Goal: Transaction & Acquisition: Purchase product/service

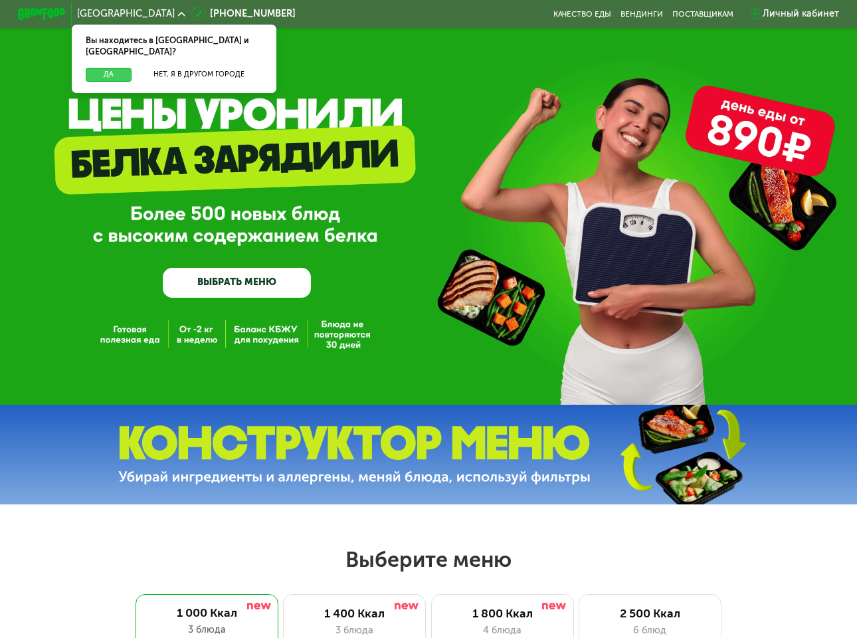
click at [120, 68] on button "Да" at bounding box center [109, 75] width 46 height 15
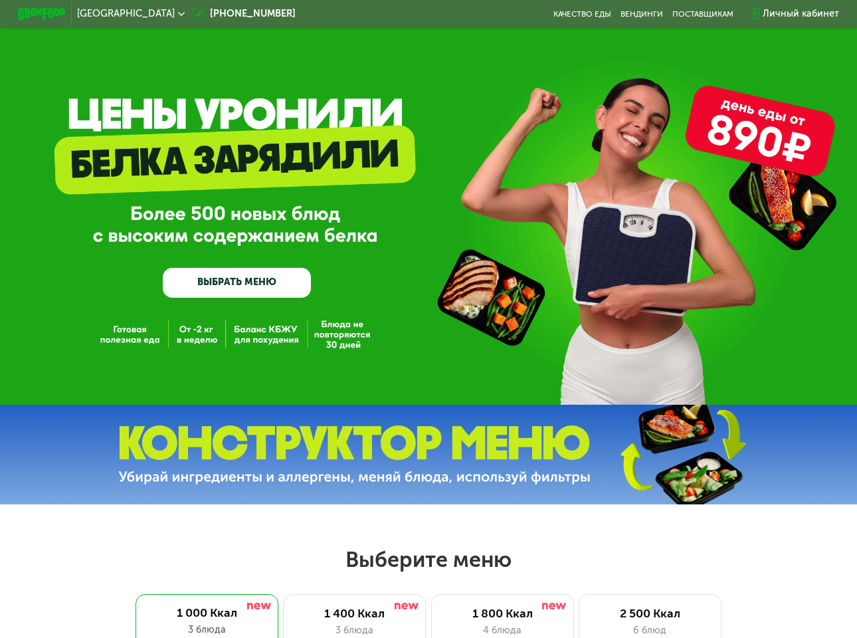
click at [251, 293] on link "ВЫБРАТЬ МЕНЮ" at bounding box center [237, 283] width 148 height 30
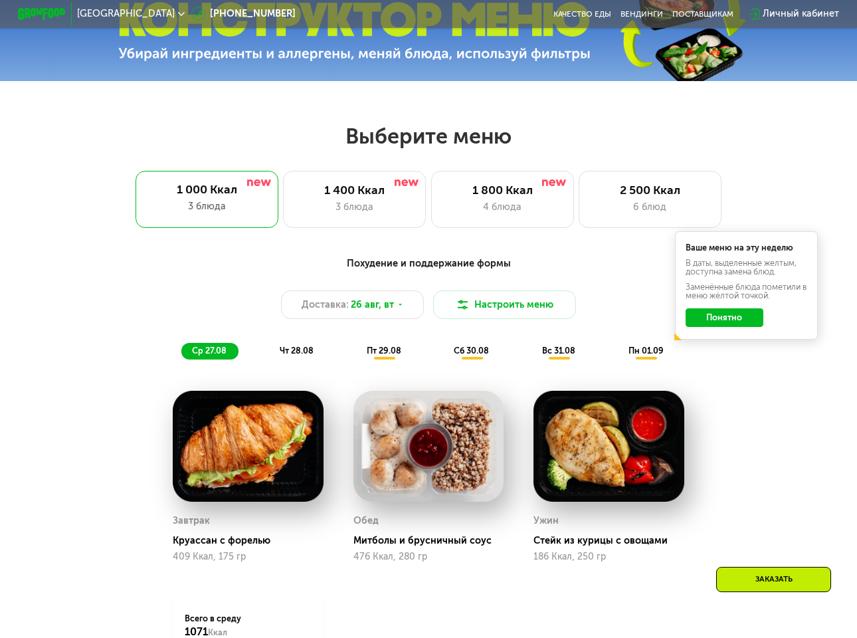
scroll to position [522, 0]
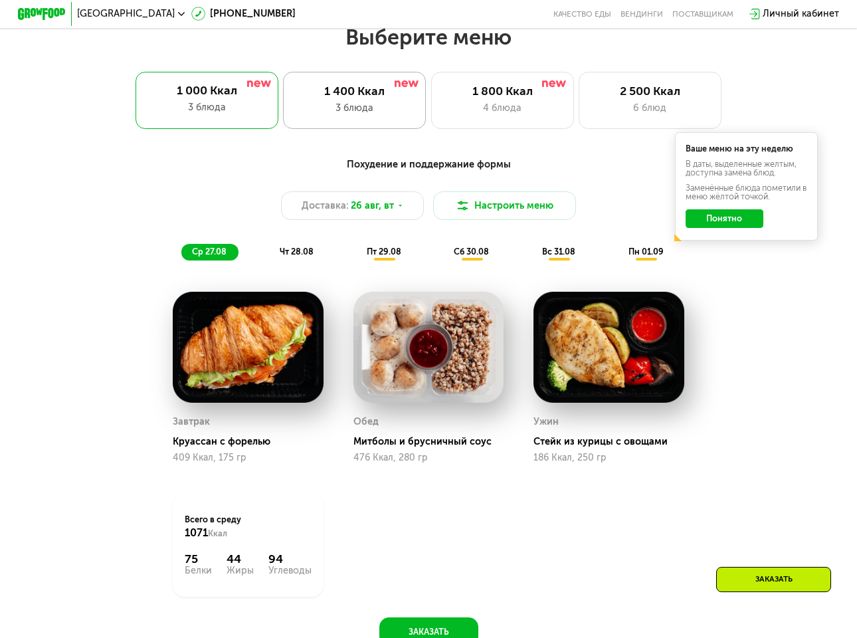
click at [344, 94] on div "1 400 Ккал" at bounding box center [355, 91] width 118 height 15
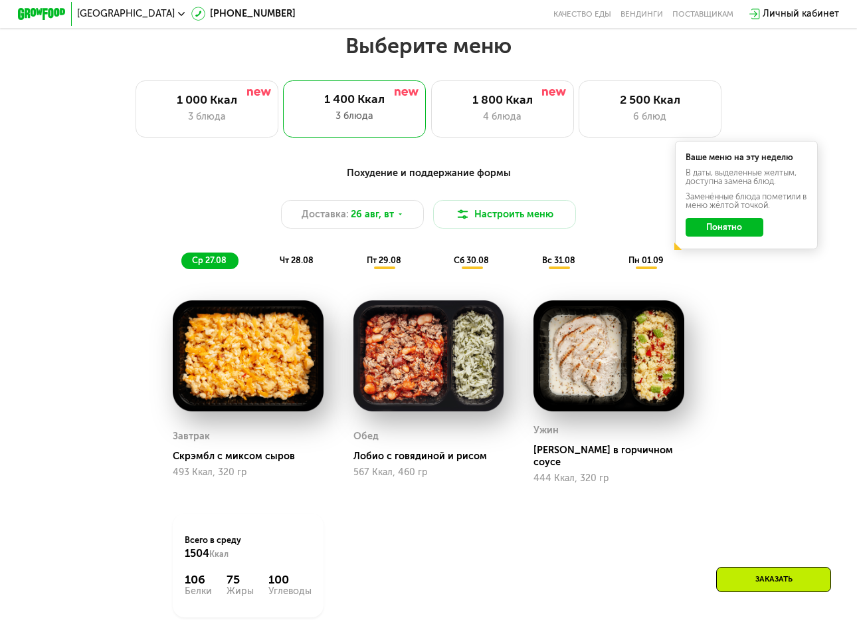
scroll to position [456, 0]
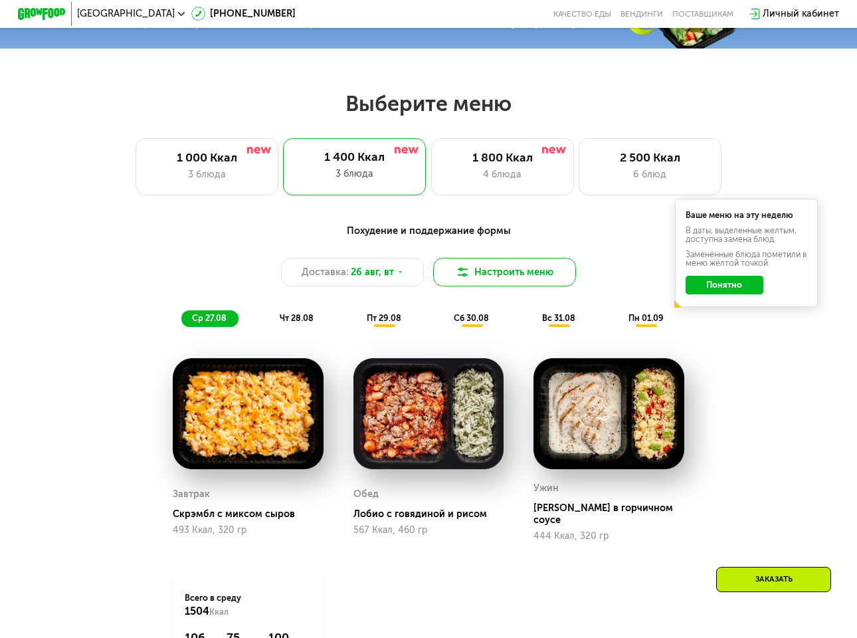
click at [465, 278] on img at bounding box center [463, 272] width 15 height 15
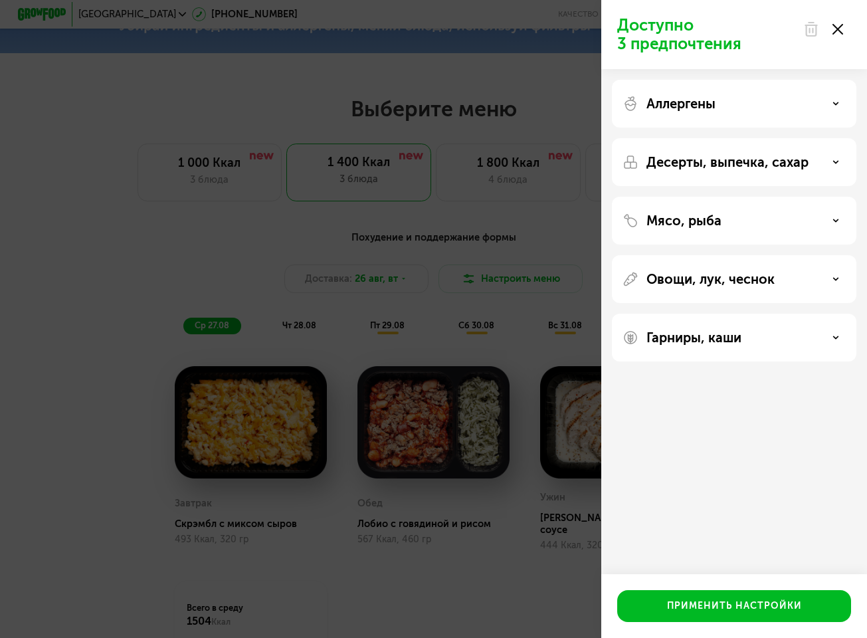
click at [815, 159] on icon at bounding box center [836, 162] width 7 height 7
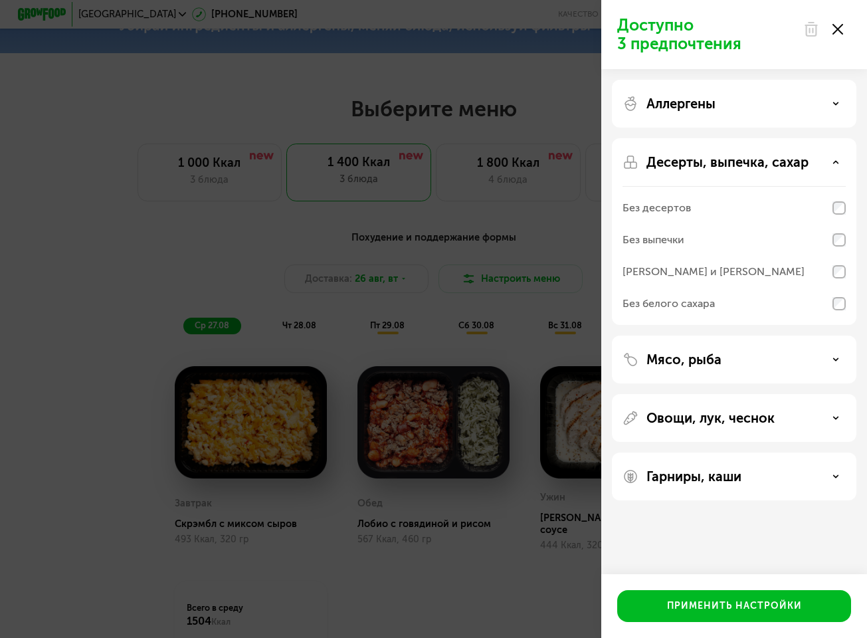
click at [92, 236] on div "Доступно 3 предпочтения Аллергены Десерты, выпечка, сахар Без десертов Без выпе…" at bounding box center [433, 319] width 867 height 638
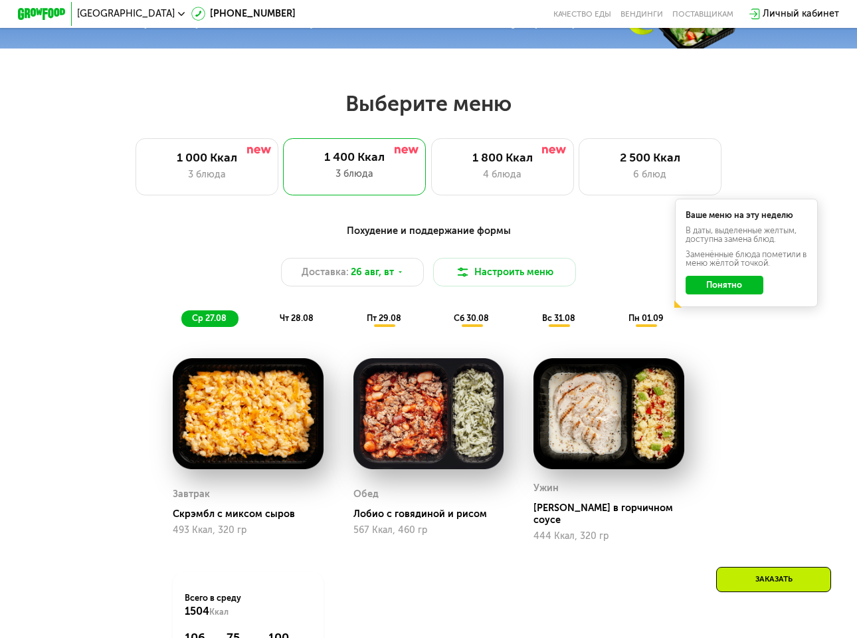
click at [746, 294] on button "Понятно" at bounding box center [725, 285] width 78 height 19
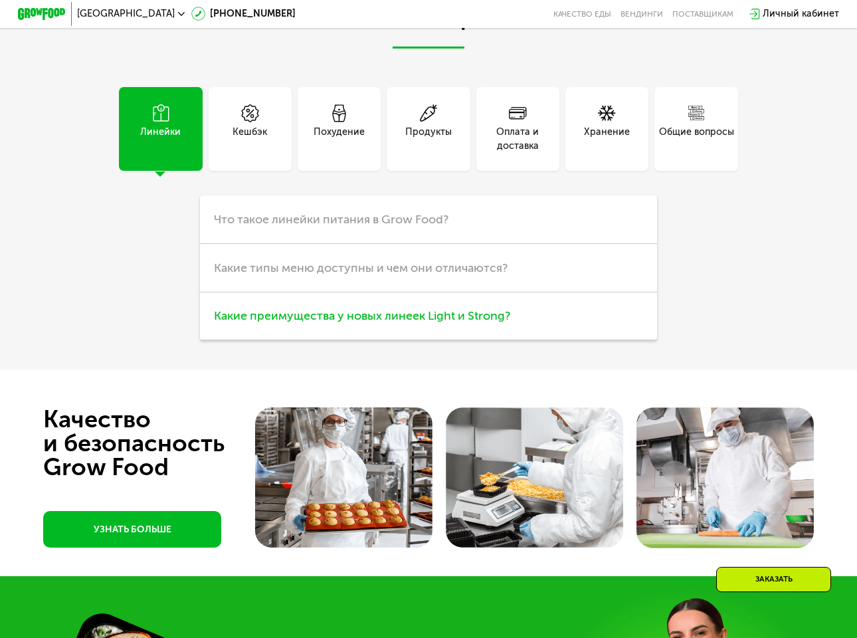
scroll to position [2915, 0]
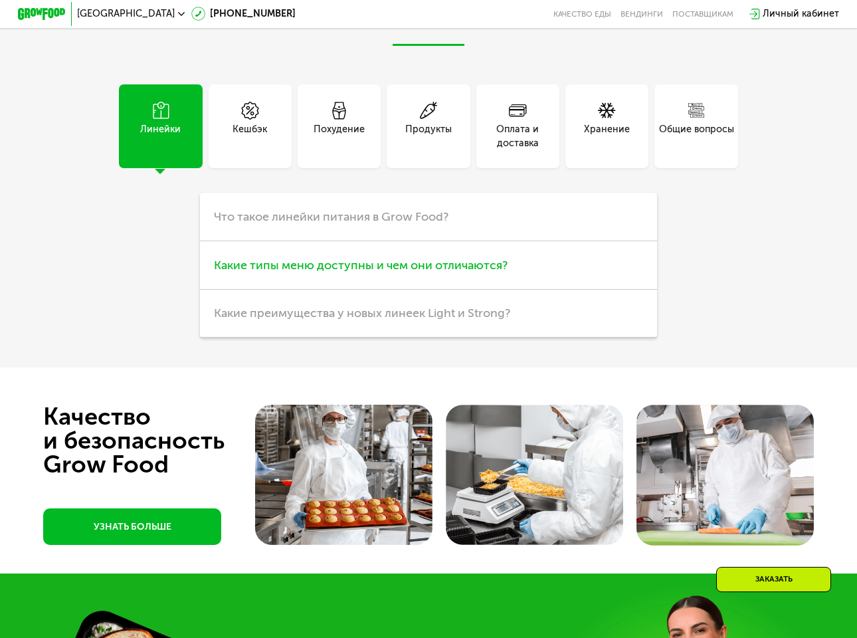
click at [381, 273] on span "Какие типы меню доступны и чем они отличаются?" at bounding box center [361, 265] width 294 height 15
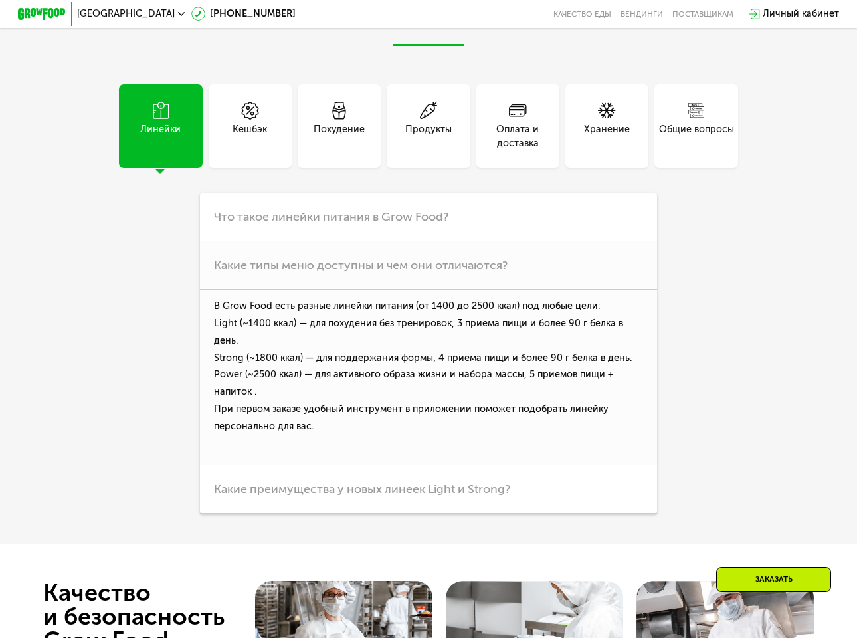
click at [693, 279] on div "Линейки Кешбэк Похудение Продукты Оплата и доставка Хранение Общие вопросы Что …" at bounding box center [428, 298] width 667 height 429
click at [344, 146] on div "Похудение" at bounding box center [339, 136] width 51 height 29
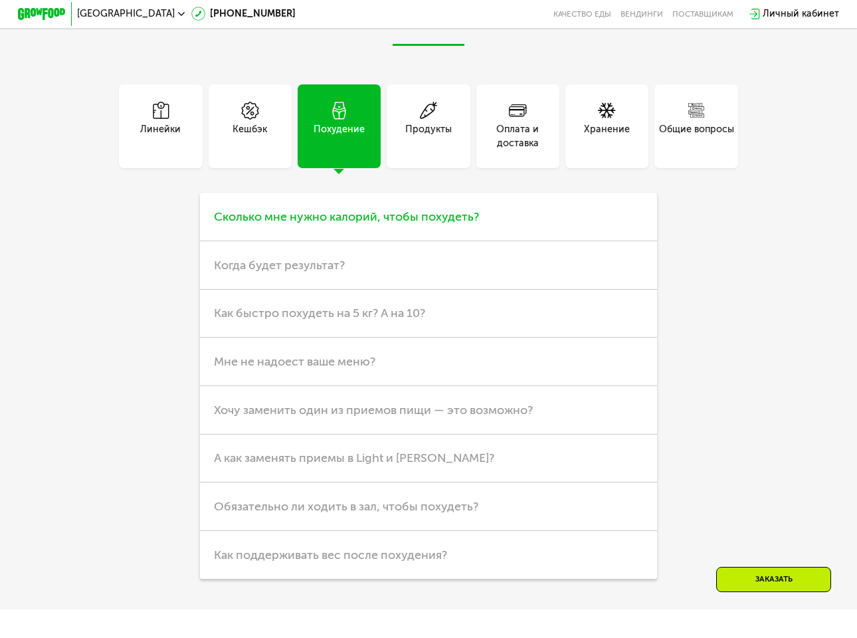
click at [411, 224] on span "Сколько мне нужно калорий, чтобы похудеть?" at bounding box center [346, 216] width 265 height 15
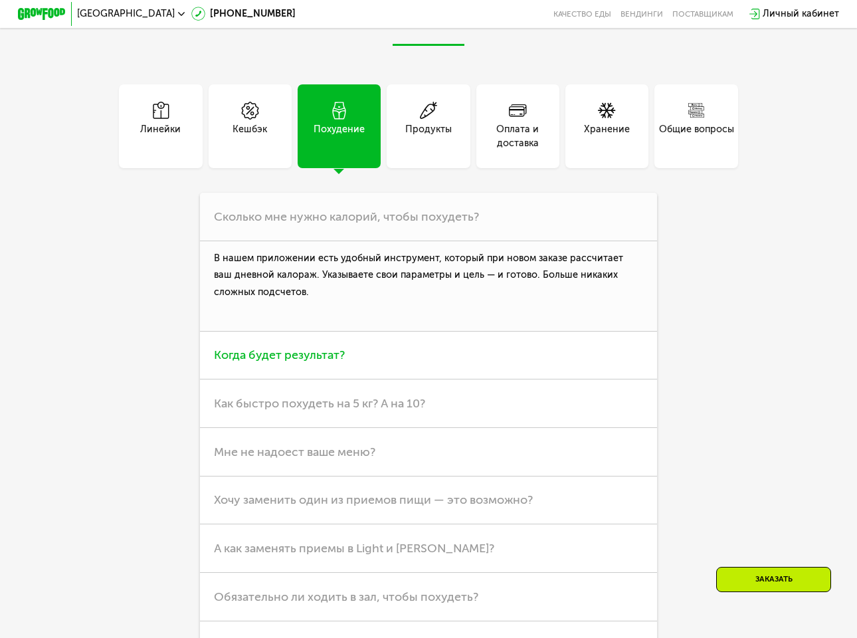
click at [277, 362] on span "Когда будет результат?" at bounding box center [279, 355] width 131 height 15
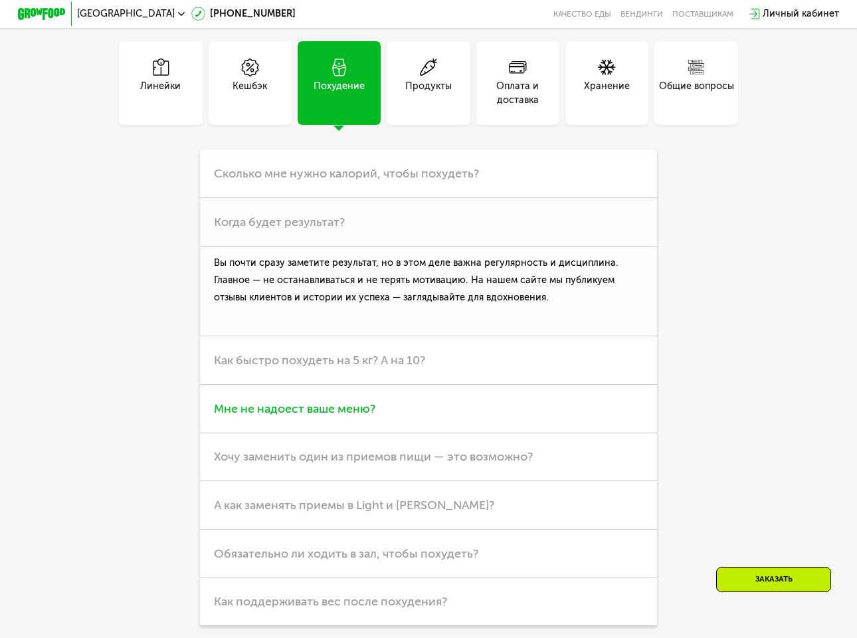
scroll to position [2982, 0]
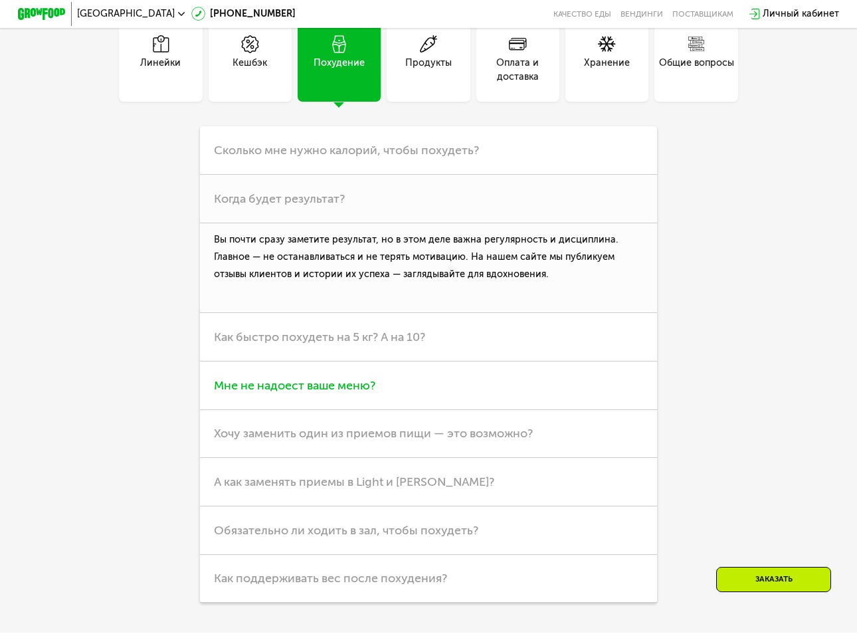
click at [316, 393] on span "Мне не надоест ваше меню?" at bounding box center [295, 385] width 162 height 15
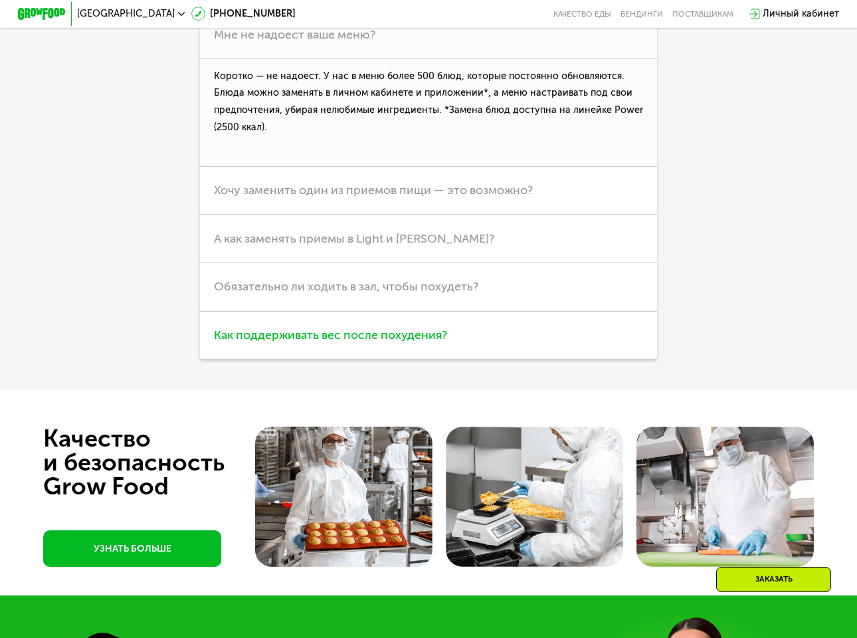
scroll to position [3248, 0]
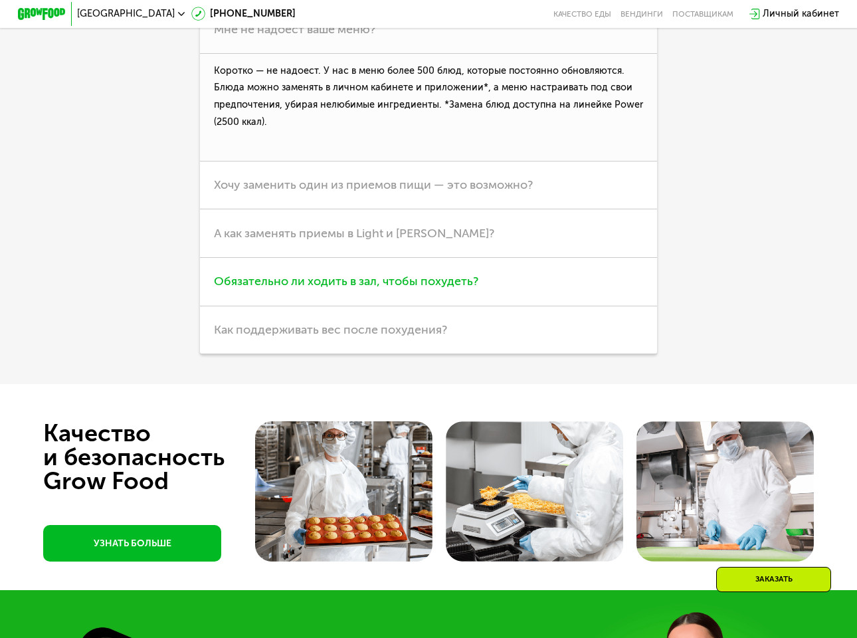
click at [460, 288] on span "Обязательно ли ходить в зал, чтобы похудеть?" at bounding box center [346, 281] width 265 height 15
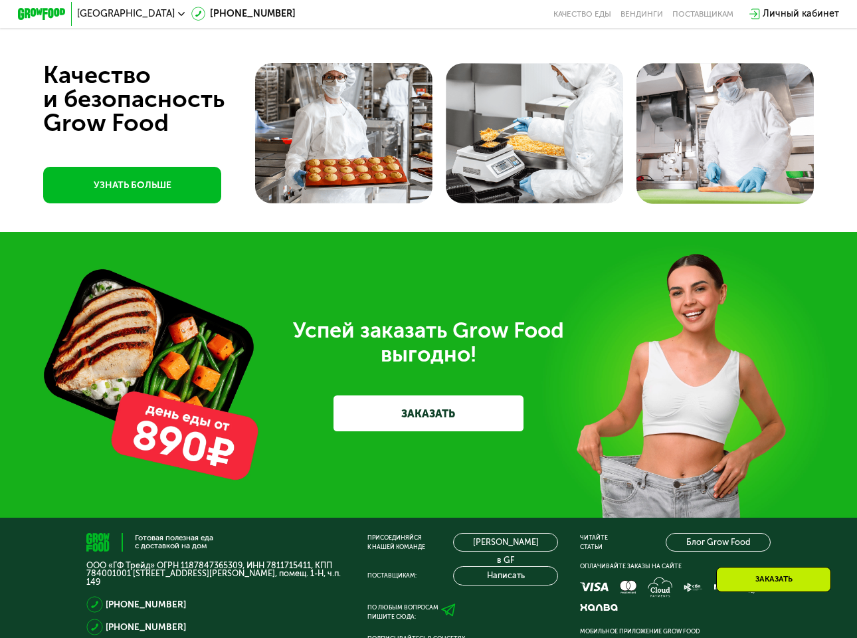
scroll to position [3580, 0]
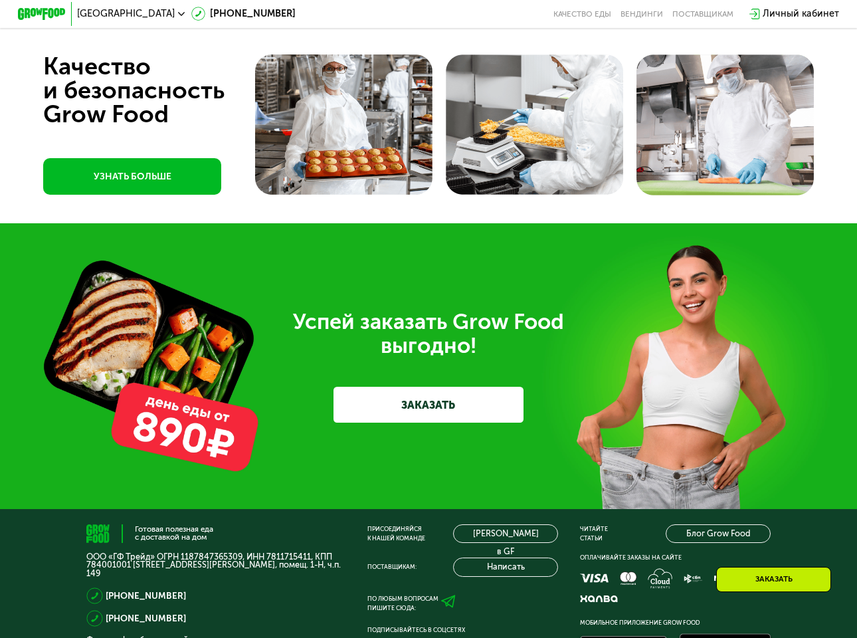
click at [423, 423] on link "ЗАКАЗАТЬ" at bounding box center [429, 405] width 191 height 36
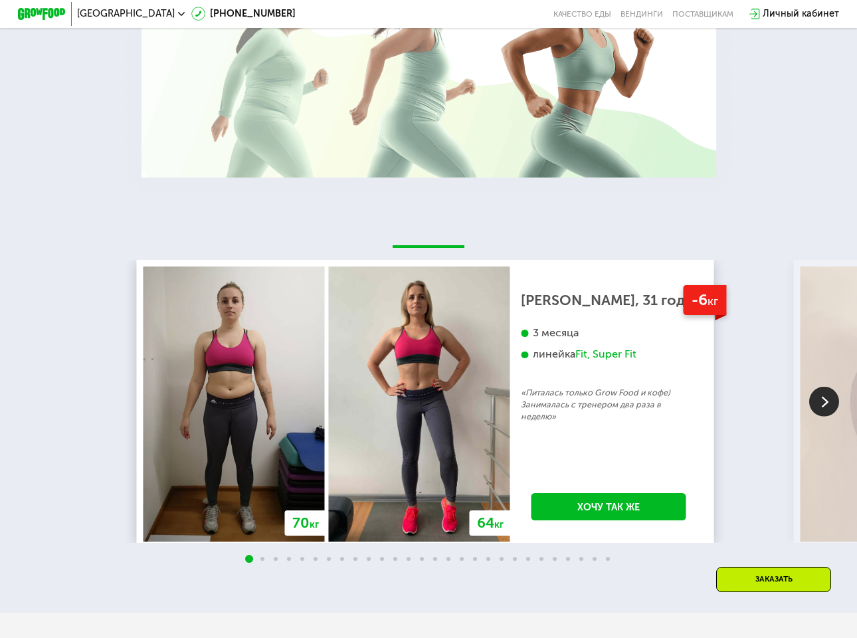
scroll to position [1846, 0]
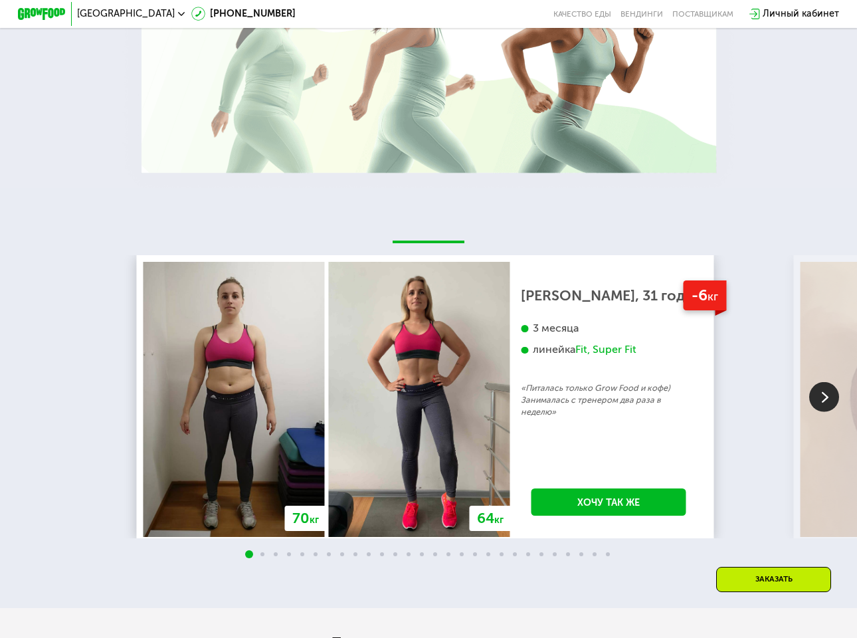
click at [815, 402] on img at bounding box center [825, 397] width 30 height 30
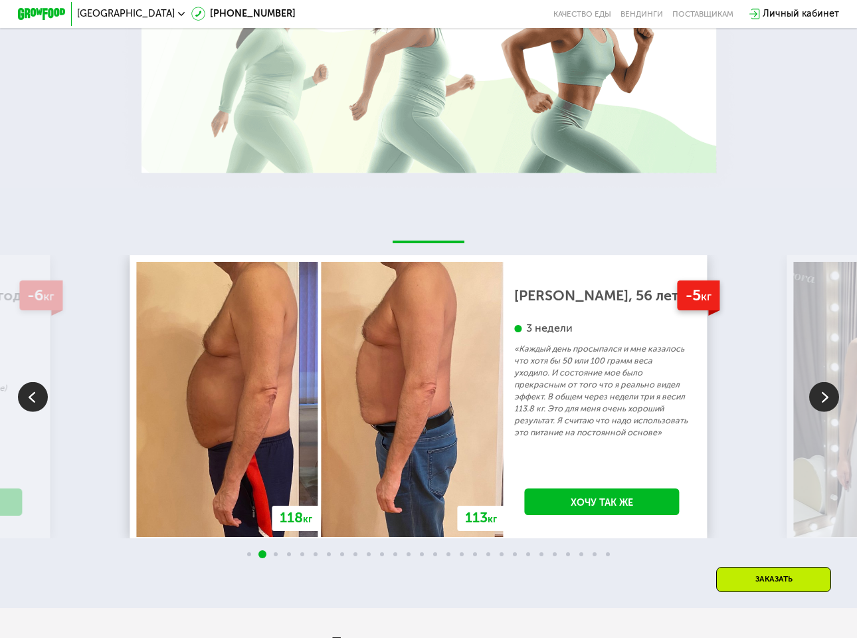
click at [815, 402] on img at bounding box center [825, 397] width 30 height 30
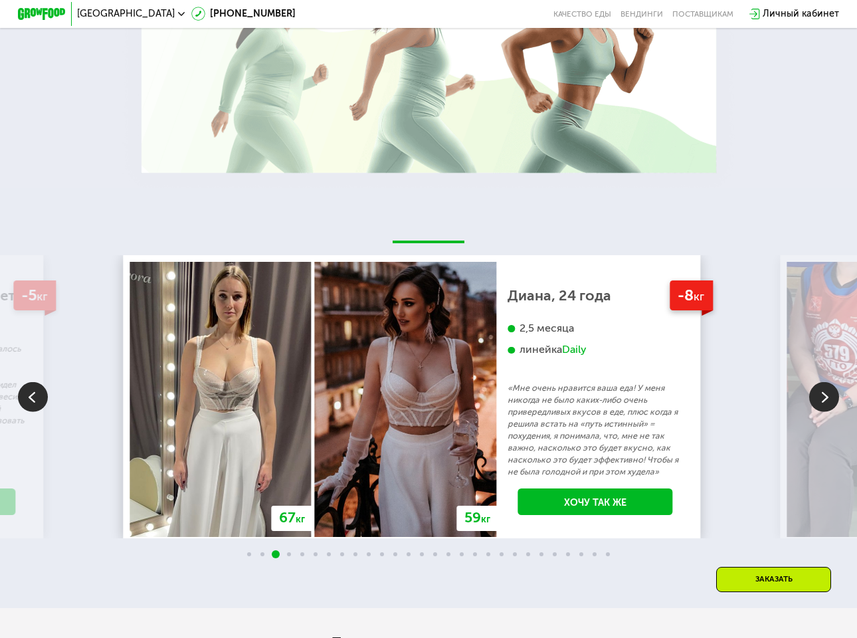
click at [815, 402] on img at bounding box center [825, 397] width 30 height 30
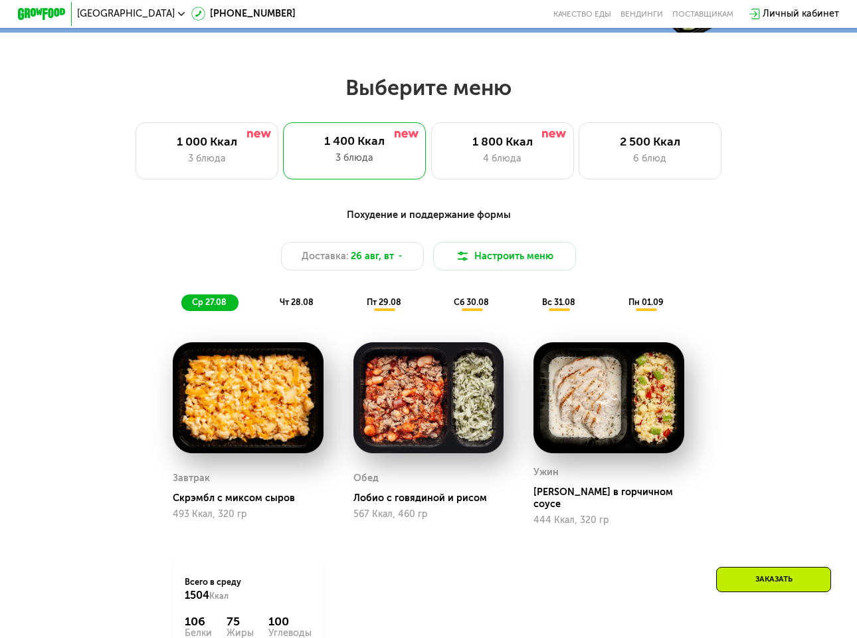
scroll to position [450, 0]
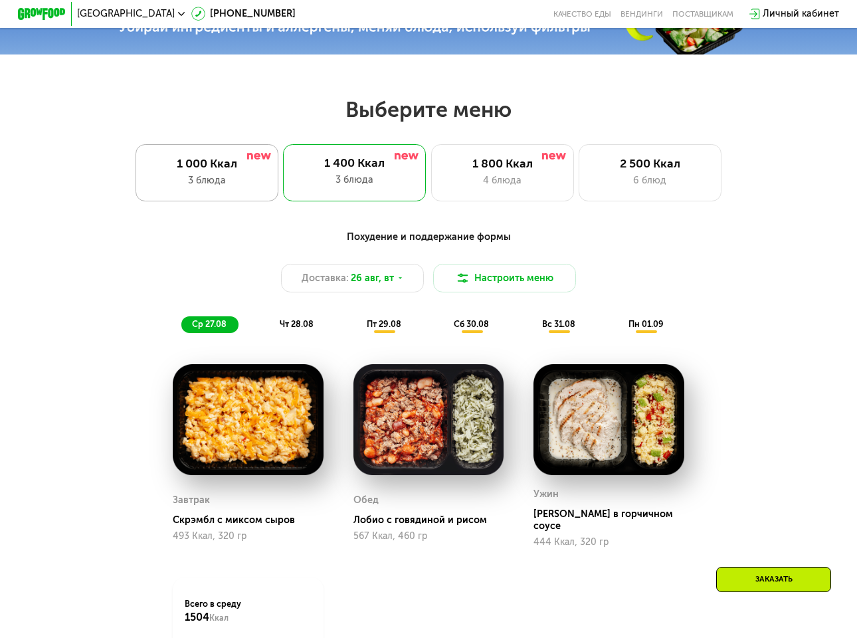
click at [226, 183] on div "3 блюда" at bounding box center [207, 180] width 118 height 15
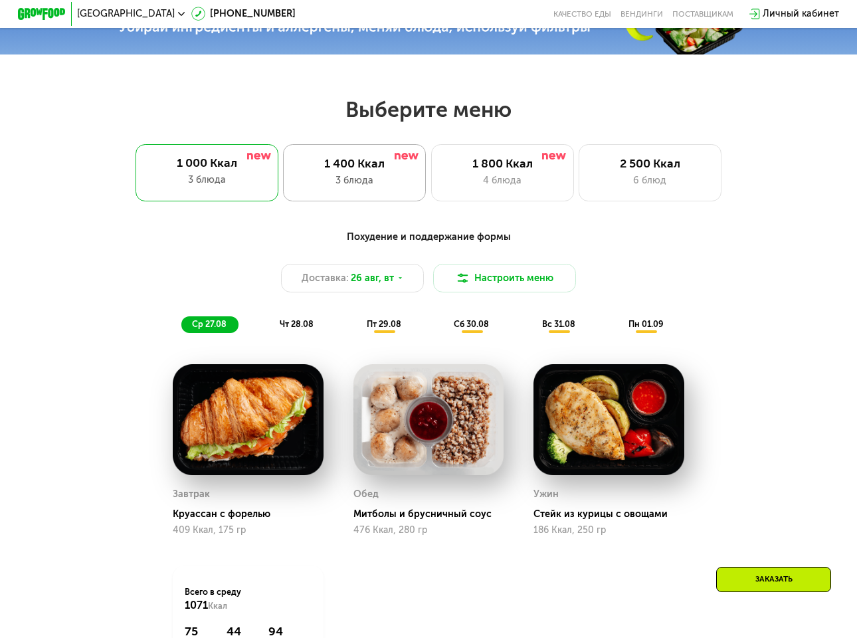
click at [340, 171] on div "1 400 Ккал" at bounding box center [355, 164] width 118 height 15
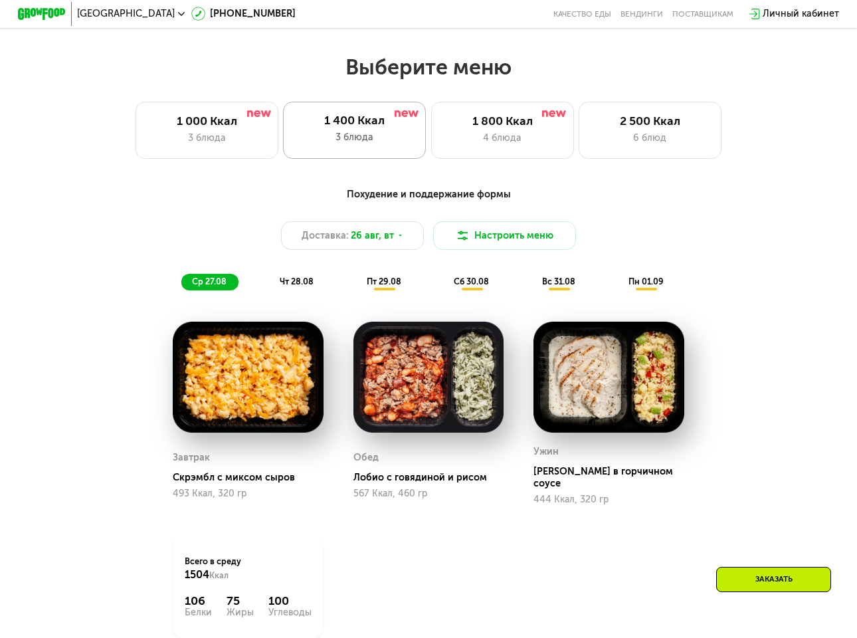
scroll to position [516, 0]
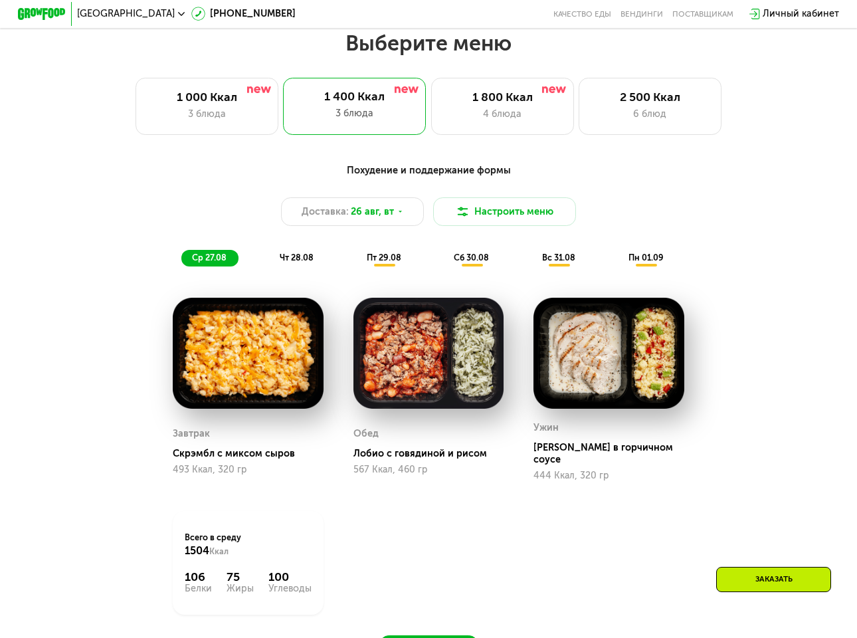
click at [209, 263] on span "ср 27.08" at bounding box center [209, 258] width 35 height 10
click at [289, 263] on span "чт 28.08" at bounding box center [297, 258] width 34 height 10
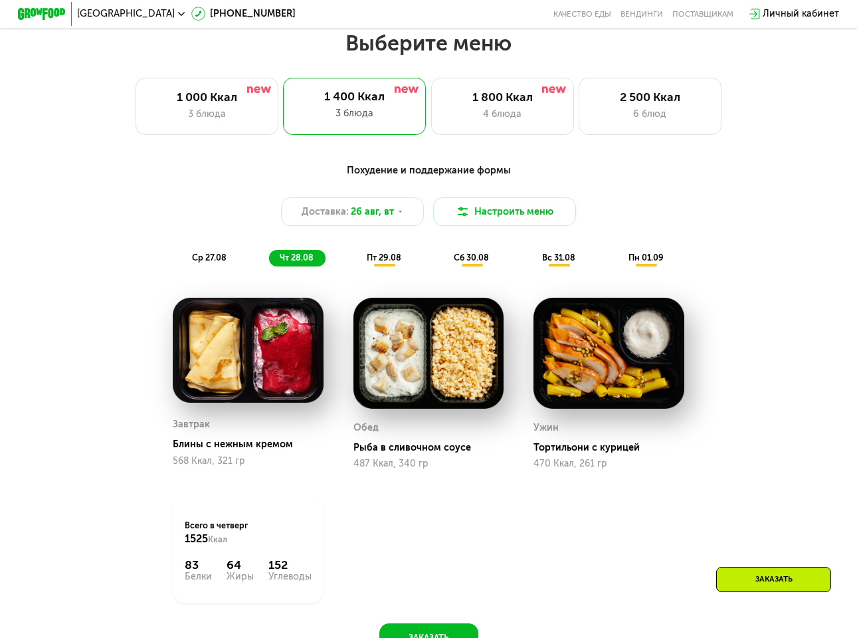
click at [392, 263] on span "пт 29.08" at bounding box center [384, 258] width 35 height 10
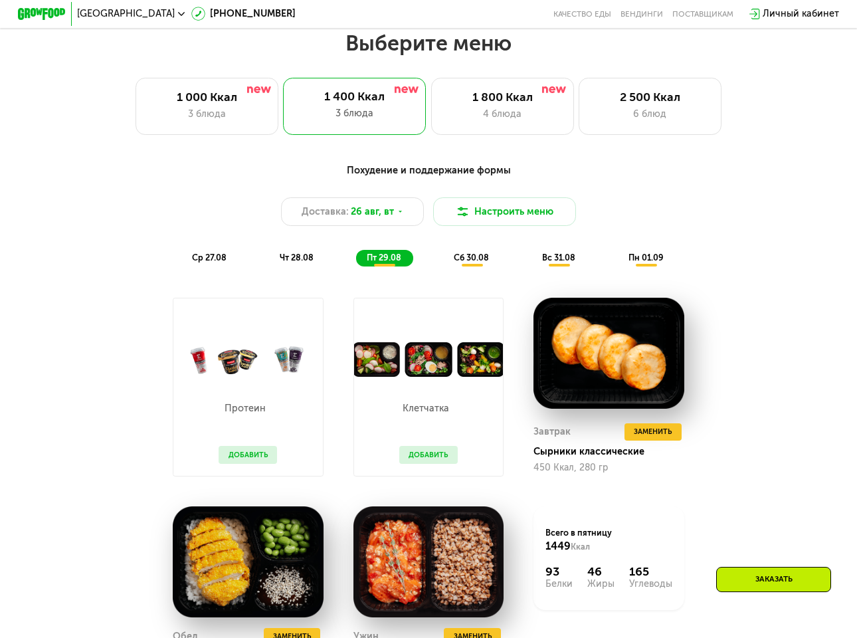
click at [460, 263] on span "сб 30.08" at bounding box center [471, 258] width 35 height 10
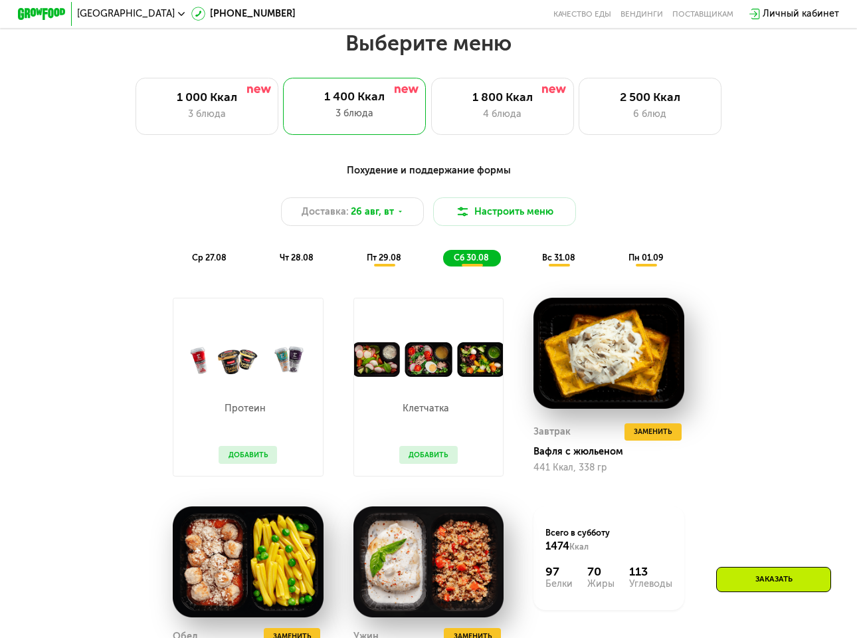
click at [556, 263] on span "вс 31.08" at bounding box center [558, 258] width 33 height 10
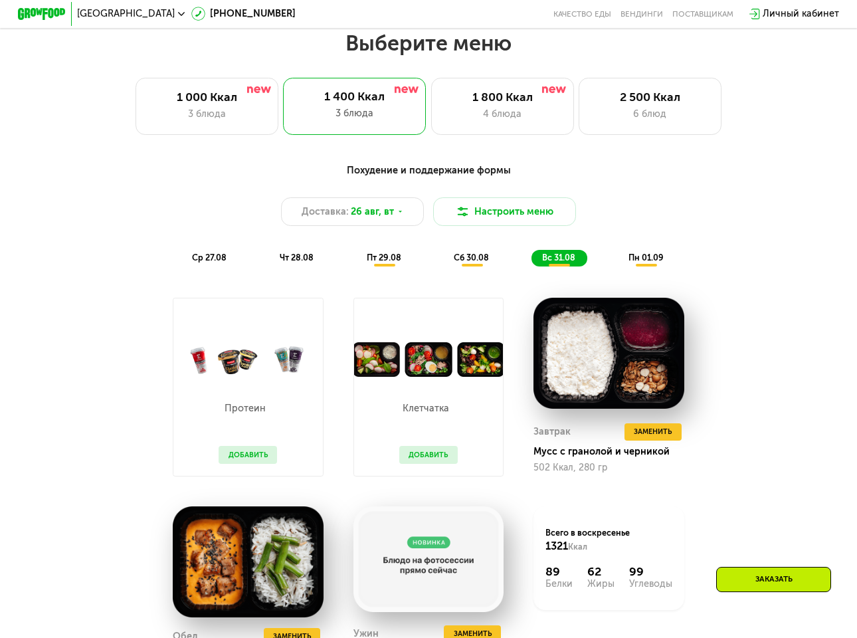
click at [654, 263] on span "пн 01.09" at bounding box center [646, 258] width 35 height 10
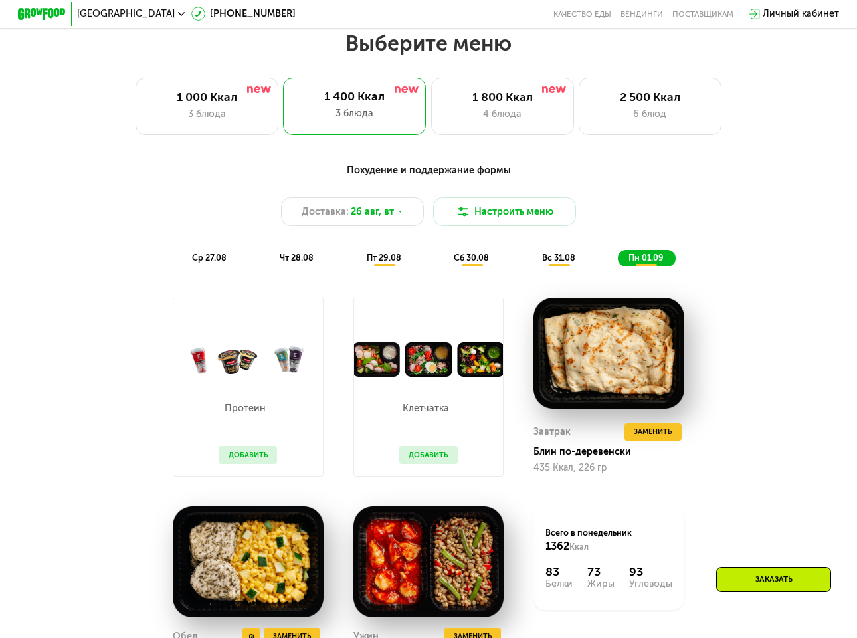
click at [262, 564] on img at bounding box center [248, 562] width 151 height 111
click at [378, 570] on img at bounding box center [429, 562] width 151 height 111
click at [210, 263] on span "ср 27.08" at bounding box center [209, 258] width 35 height 10
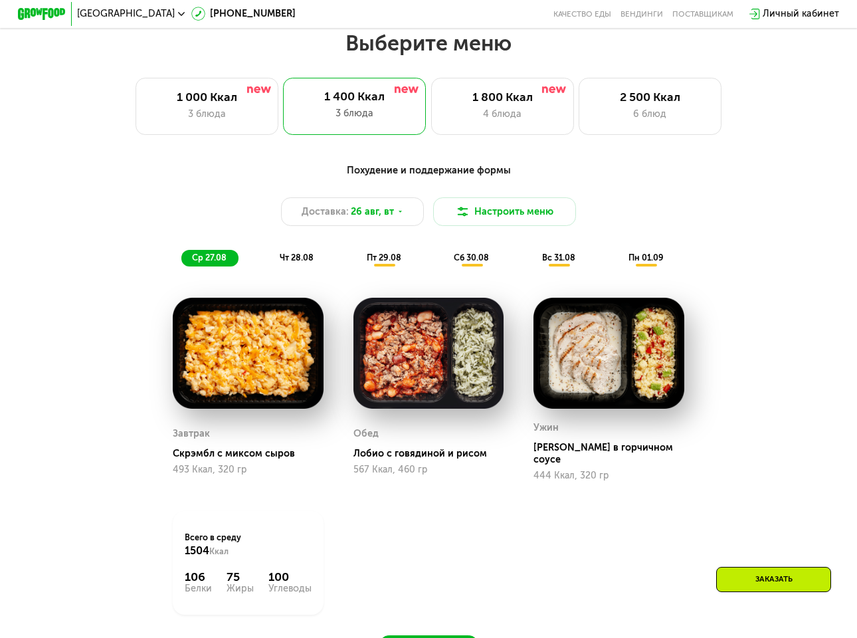
click at [298, 263] on span "чт 28.08" at bounding box center [297, 258] width 34 height 10
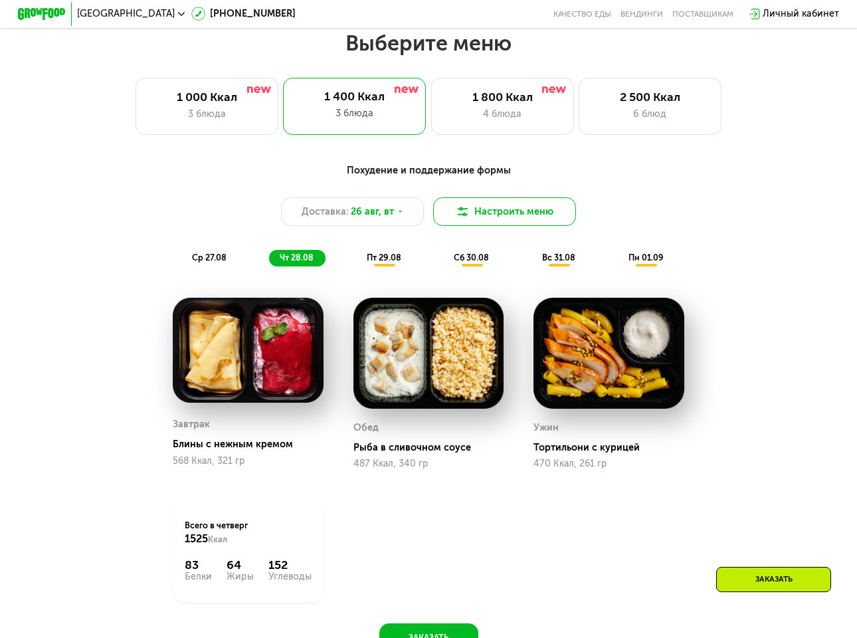
click at [464, 211] on img at bounding box center [463, 212] width 15 height 15
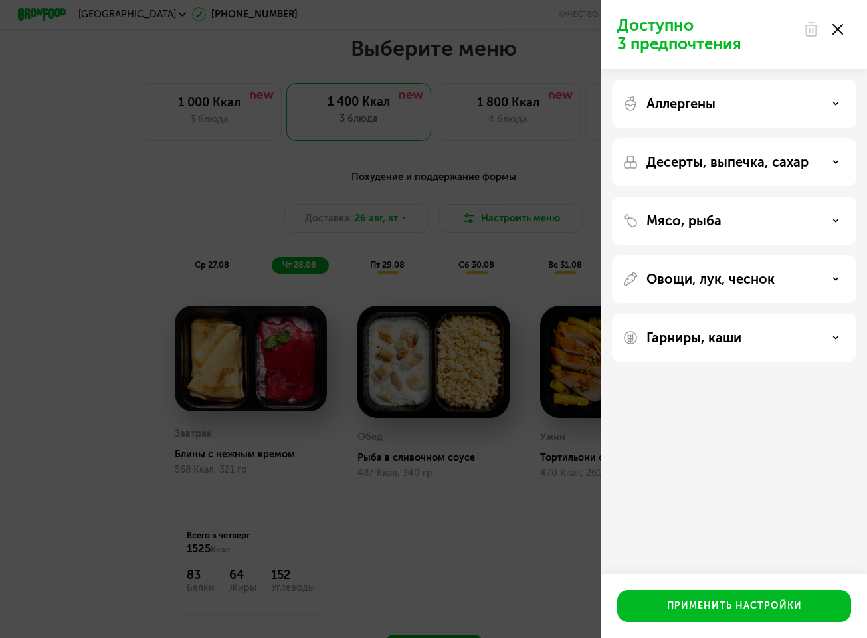
click at [112, 221] on div "Доступно 3 предпочтения Аллергены Десерты, выпечка, сахар Мясо, рыба Овощи, лук…" at bounding box center [433, 319] width 867 height 638
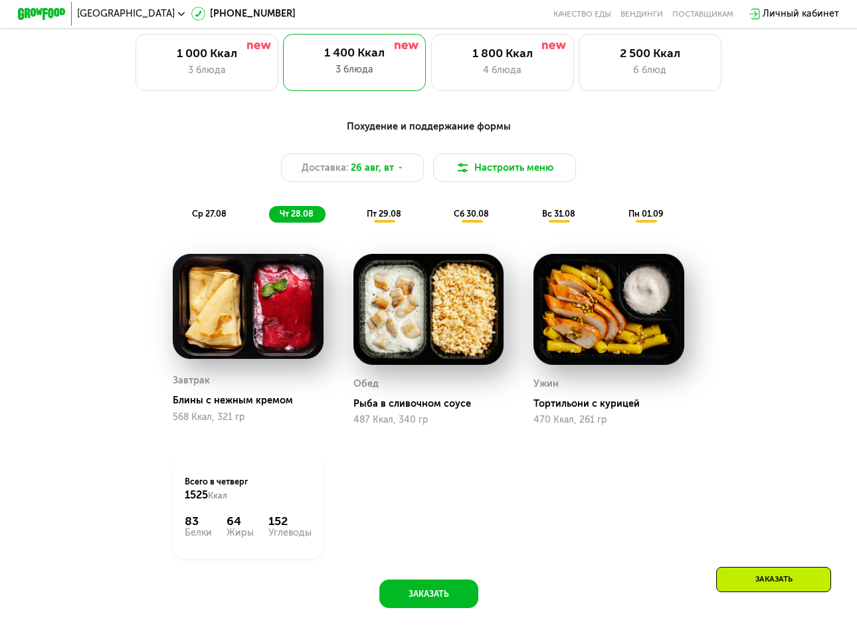
scroll to position [649, 0]
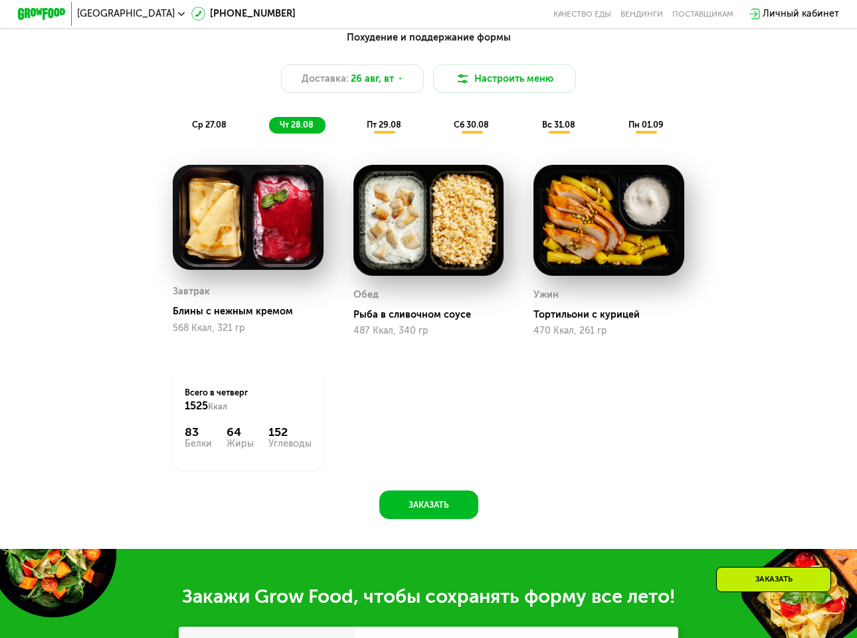
click at [198, 130] on span "ср 27.08" at bounding box center [209, 125] width 35 height 10
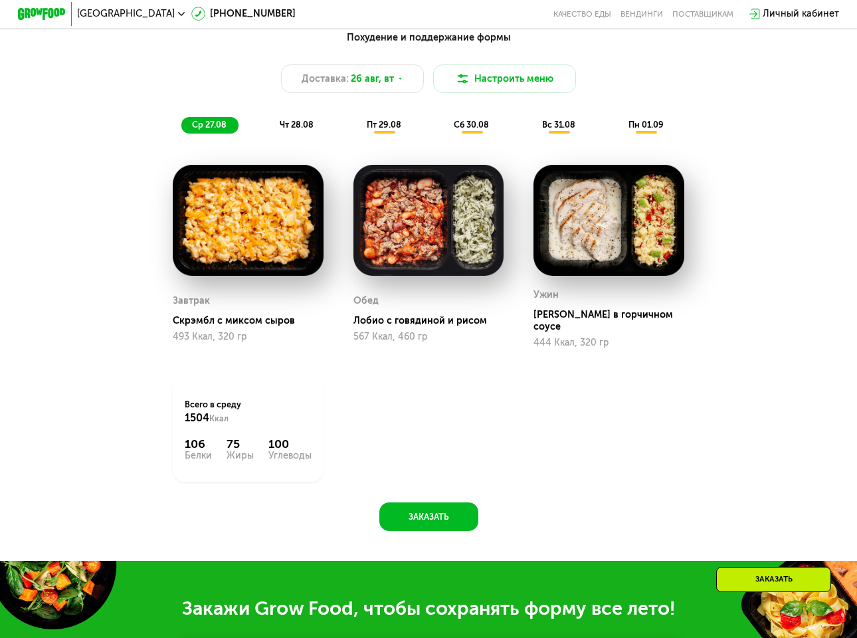
click at [306, 130] on span "чт 28.08" at bounding box center [297, 125] width 34 height 10
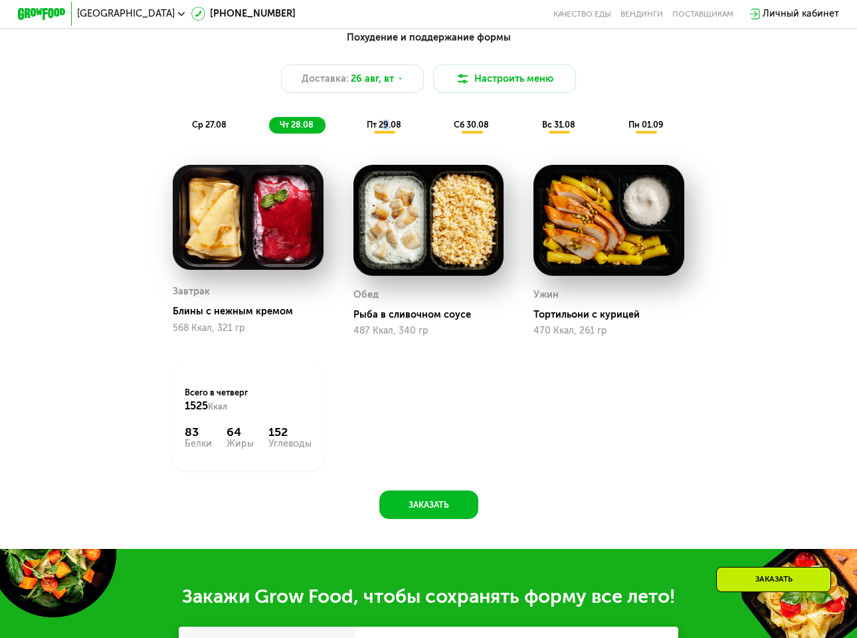
click at [388, 130] on span "пт 29.08" at bounding box center [384, 125] width 35 height 10
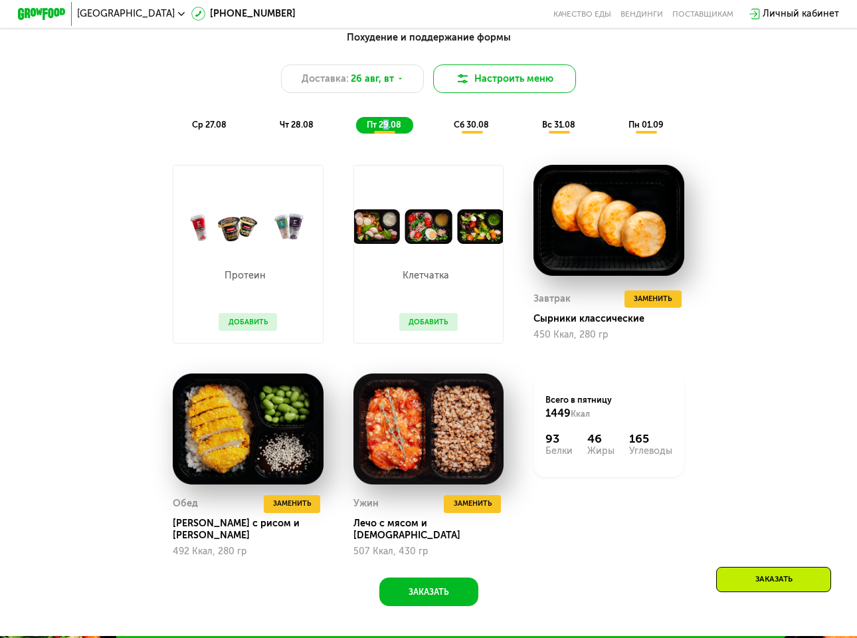
click at [458, 78] on img at bounding box center [463, 79] width 15 height 15
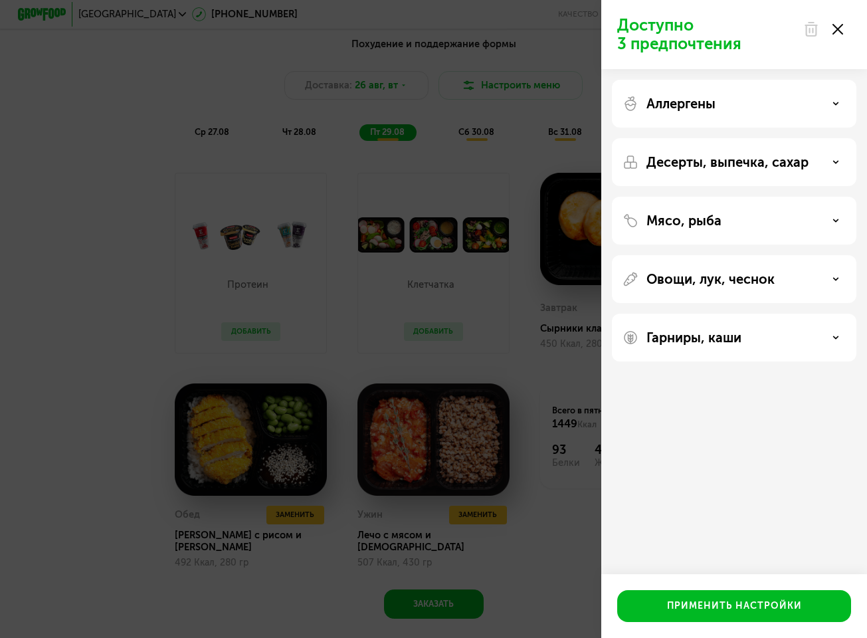
click at [52, 188] on div "Доступно 3 предпочтения Аллергены Десерты, выпечка, сахар Мясо, рыба Овощи, лук…" at bounding box center [433, 319] width 867 height 638
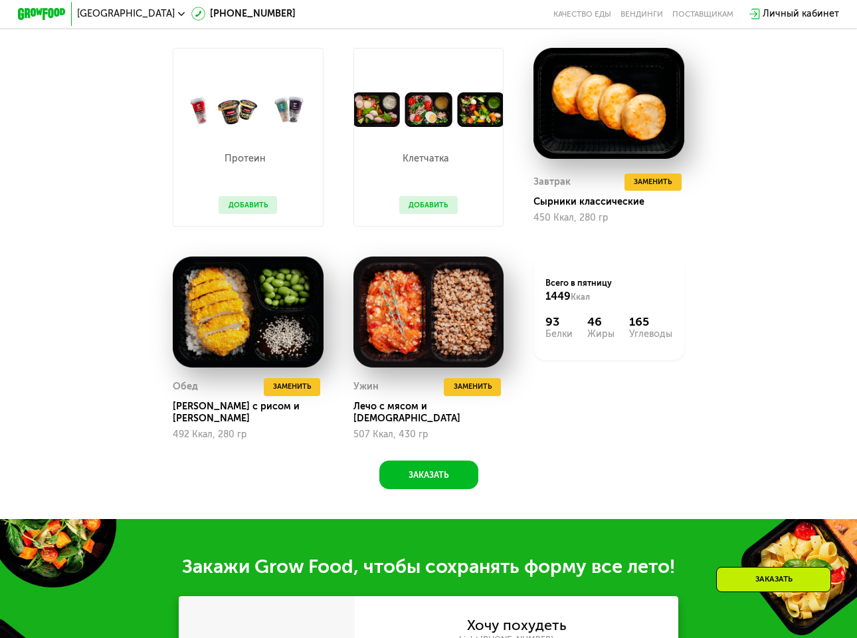
scroll to position [782, 0]
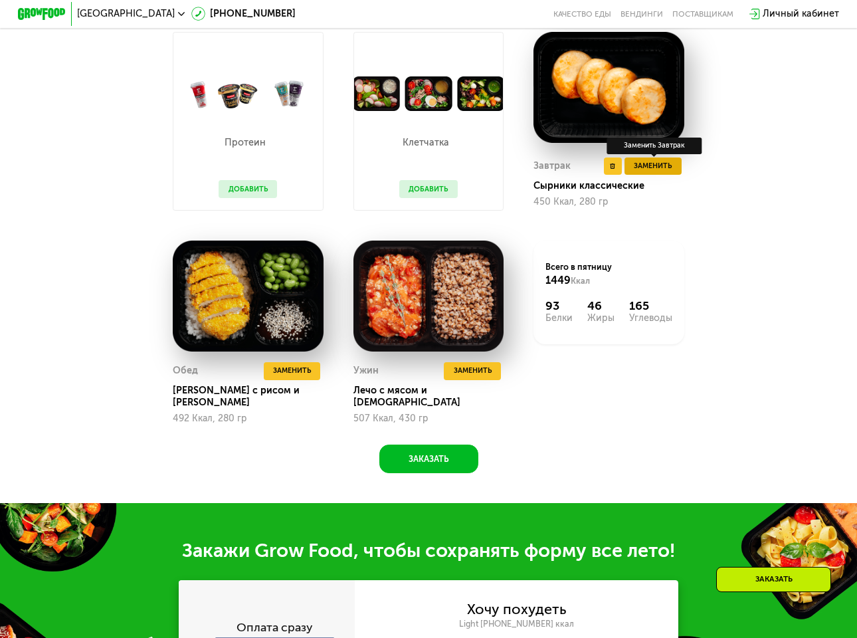
click at [647, 172] on span "Заменить" at bounding box center [653, 166] width 38 height 12
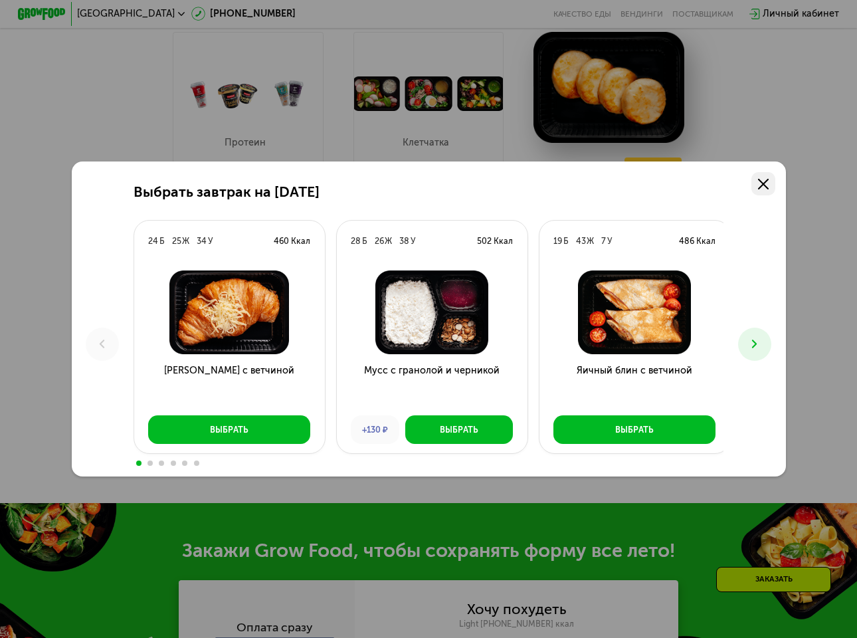
click at [769, 185] on icon at bounding box center [763, 184] width 11 height 11
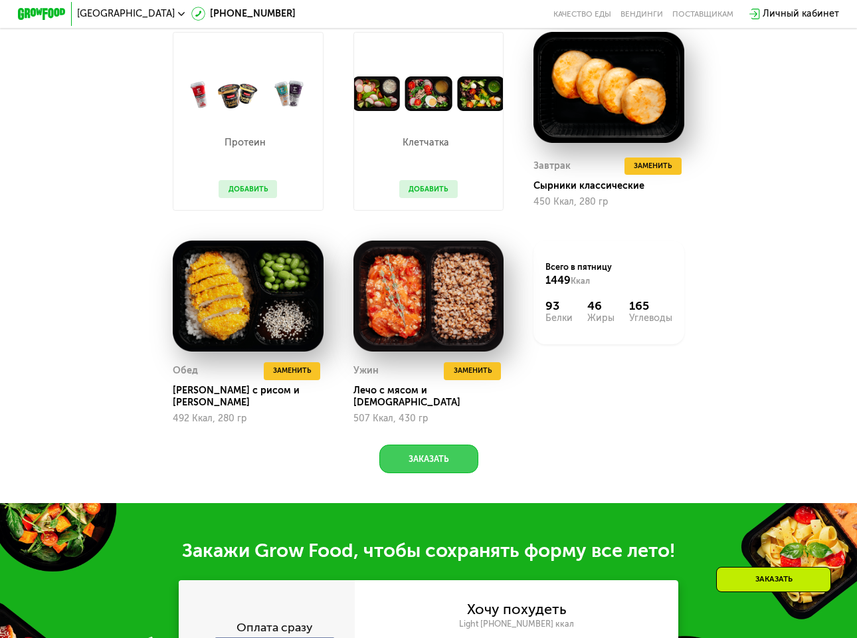
click at [454, 458] on button "Заказать" at bounding box center [429, 459] width 99 height 29
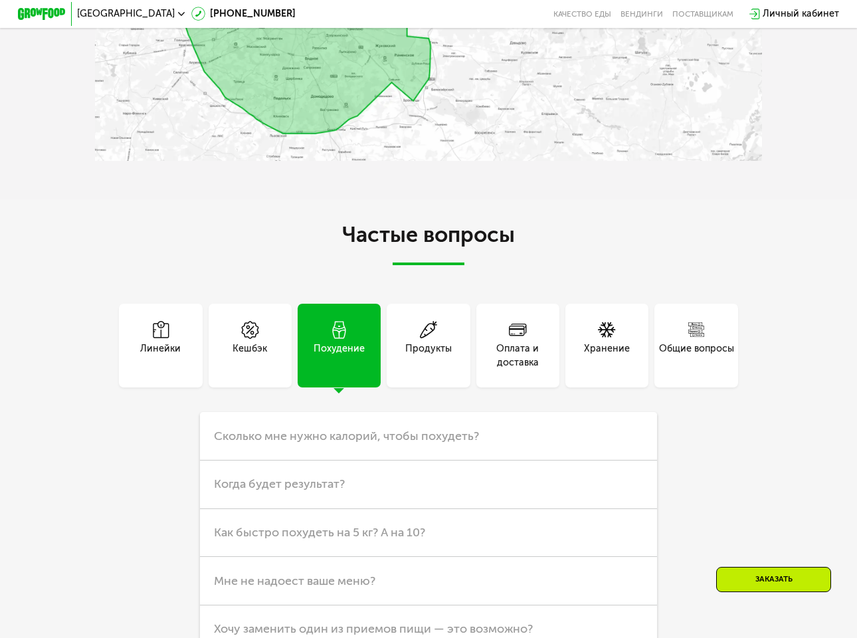
scroll to position [2748, 0]
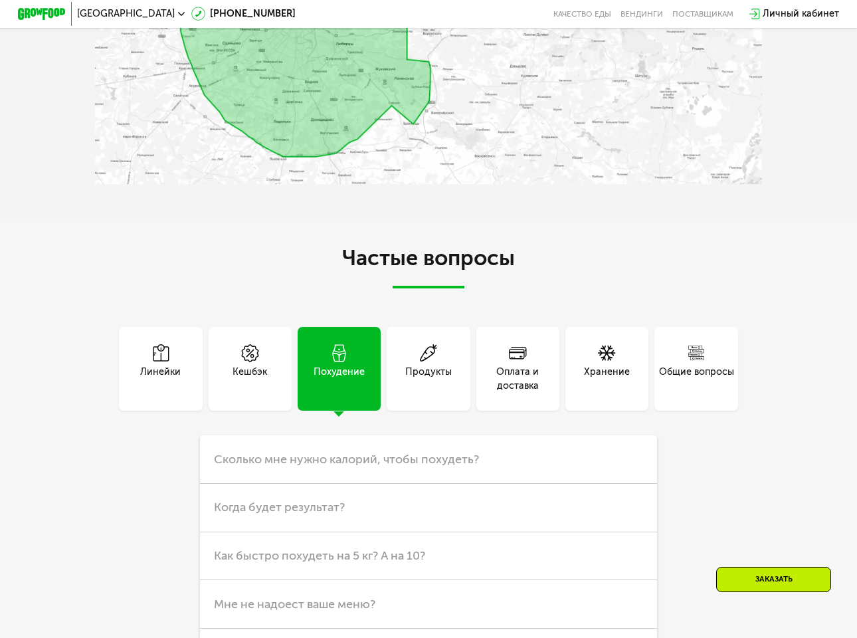
click at [485, 384] on div "Оплата и доставка" at bounding box center [518, 379] width 83 height 29
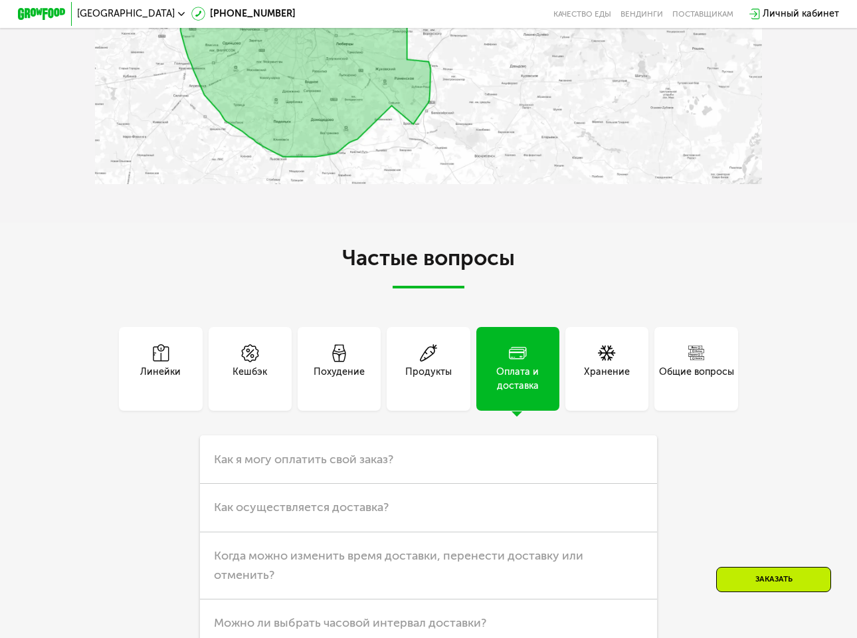
click at [512, 362] on icon at bounding box center [518, 353] width 18 height 18
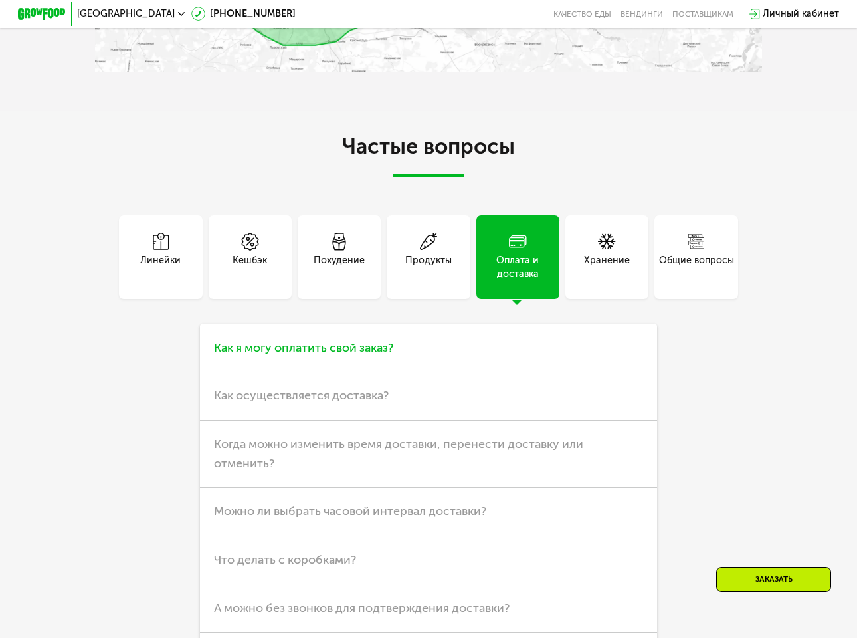
scroll to position [2881, 0]
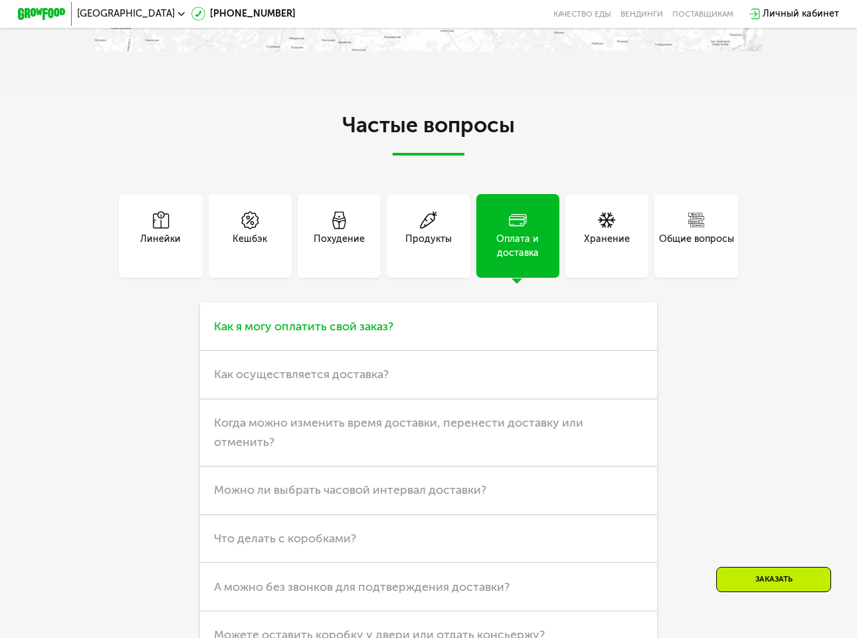
click at [343, 332] on h3 "Как я могу оплатить свой заказ?" at bounding box center [428, 326] width 457 height 49
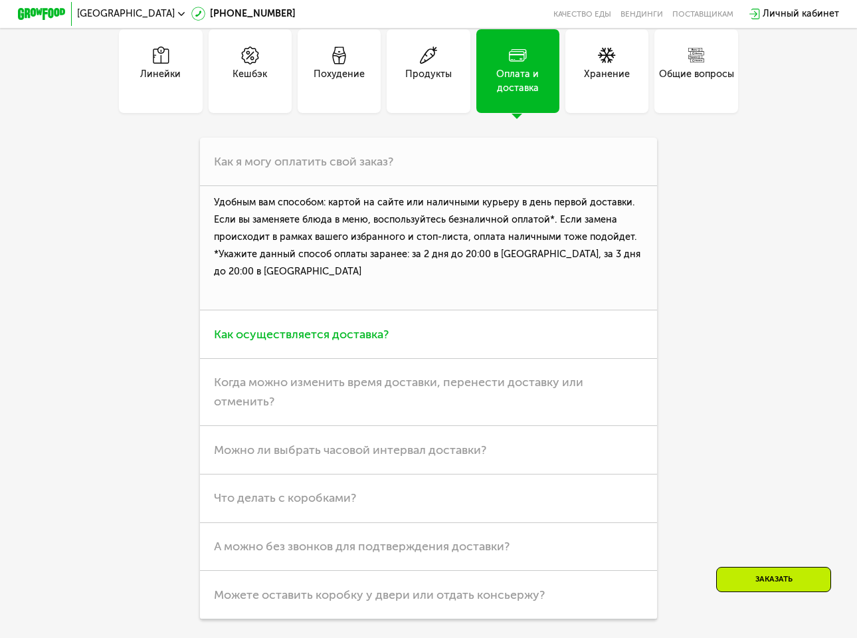
scroll to position [3080, 0]
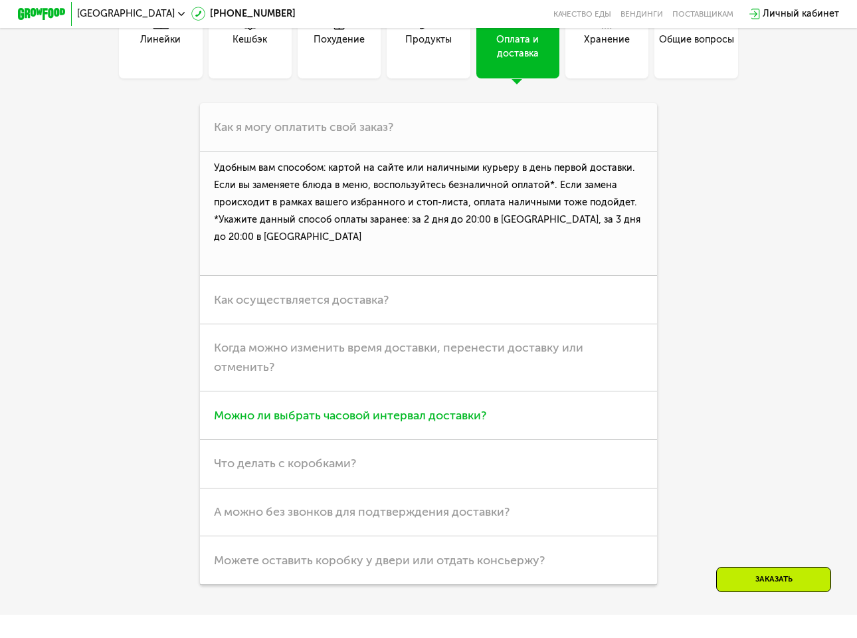
click at [363, 423] on span "Можно ли выбрать часовой интервал доставки?" at bounding box center [350, 415] width 273 height 15
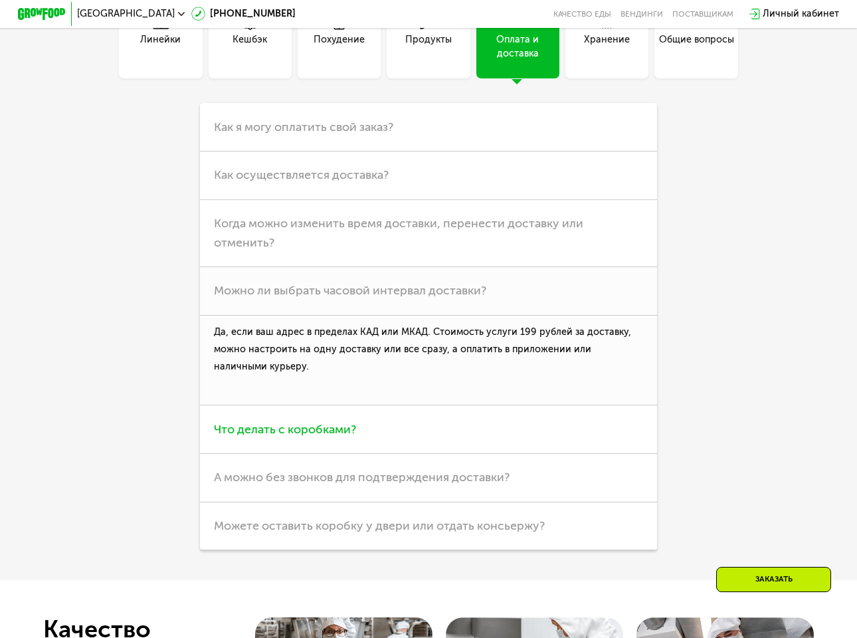
click at [323, 437] on span "Что делать с коробками?" at bounding box center [285, 429] width 142 height 15
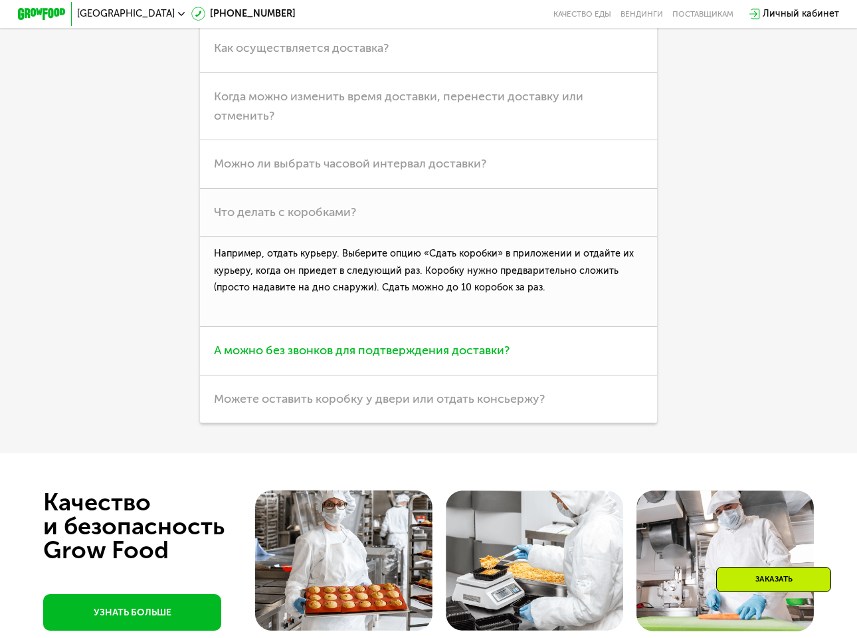
scroll to position [3213, 0]
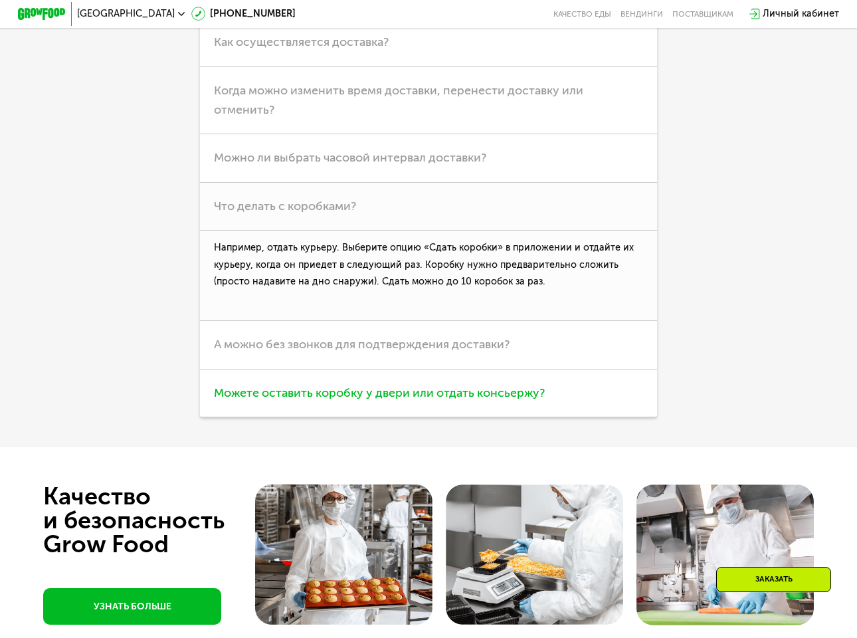
click at [358, 400] on span "Можете оставить коробку у двери или отдать консьержу?" at bounding box center [379, 393] width 331 height 15
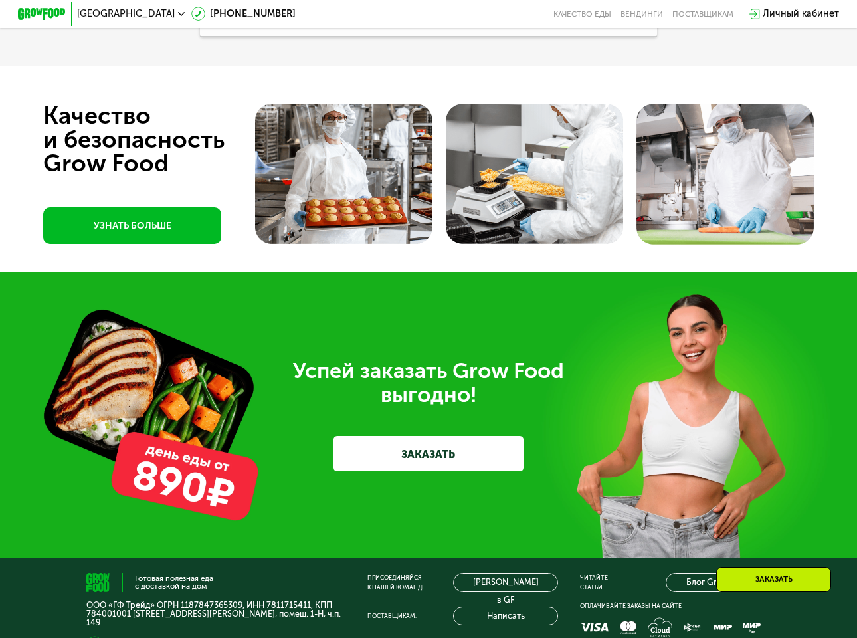
scroll to position [3612, 0]
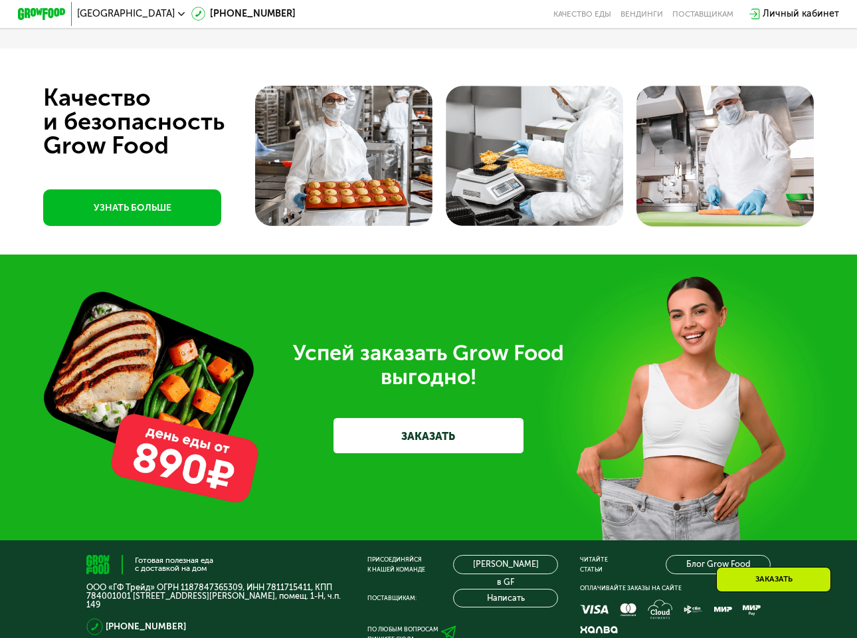
click at [413, 454] on link "ЗАКАЗАТЬ" at bounding box center [429, 436] width 191 height 36
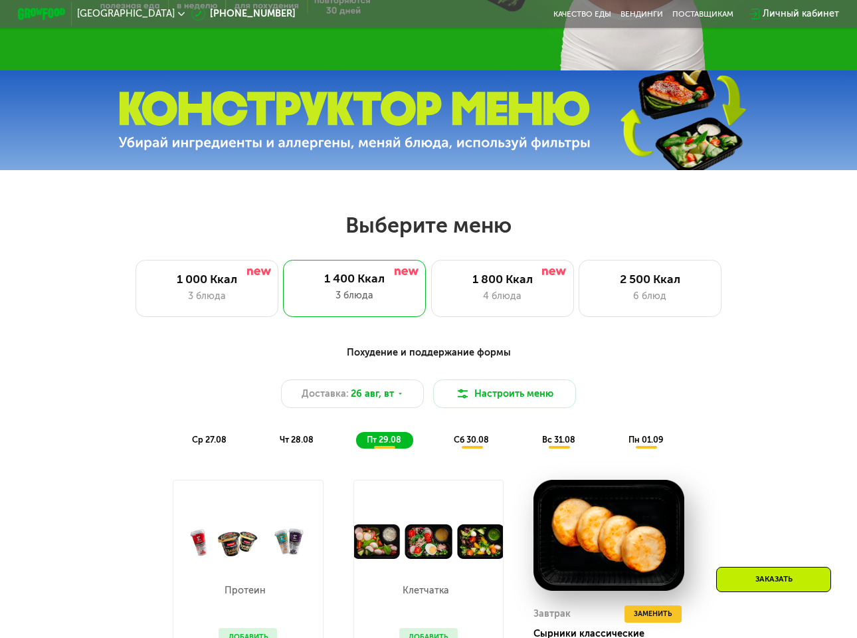
scroll to position [260, 0]
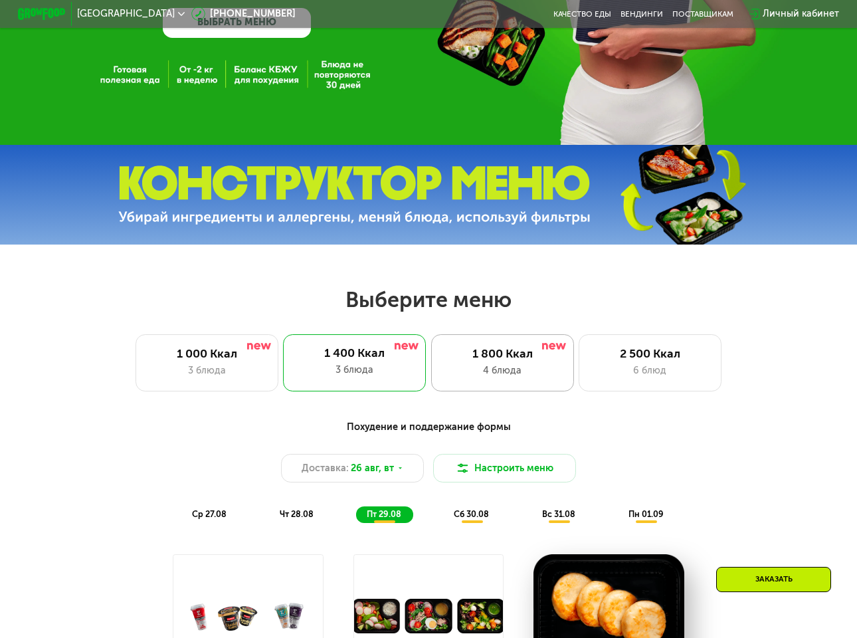
click at [499, 372] on div "4 блюда" at bounding box center [502, 371] width 118 height 15
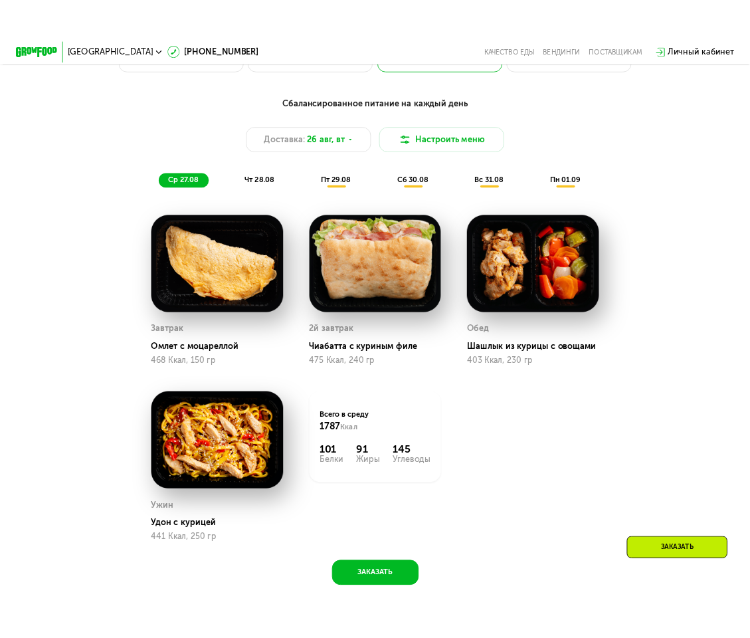
scroll to position [659, 0]
